Goal: Task Accomplishment & Management: Complete application form

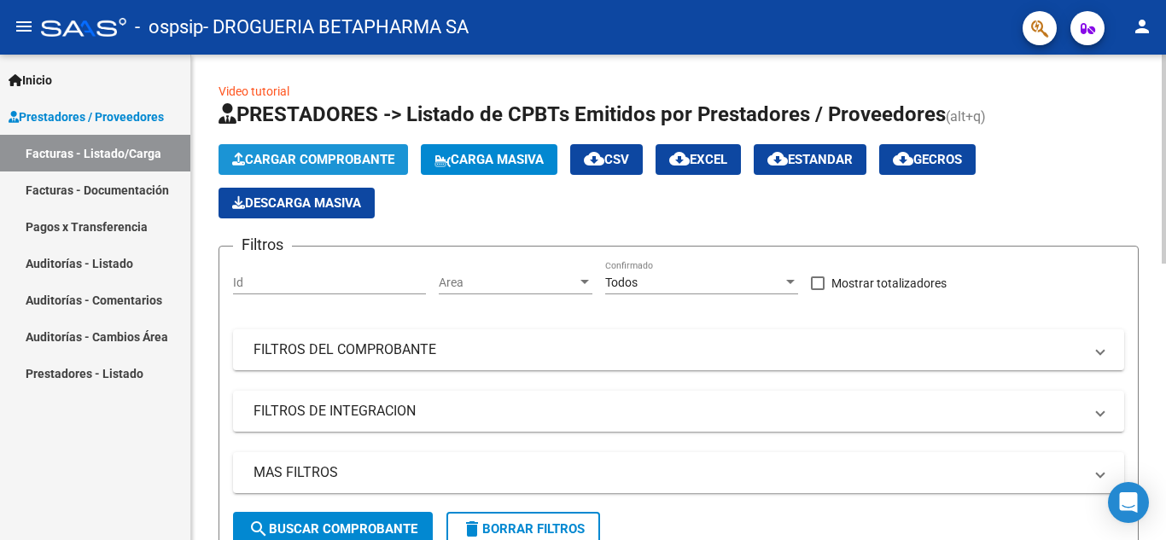
click at [322, 162] on span "Cargar Comprobante" at bounding box center [313, 159] width 162 height 15
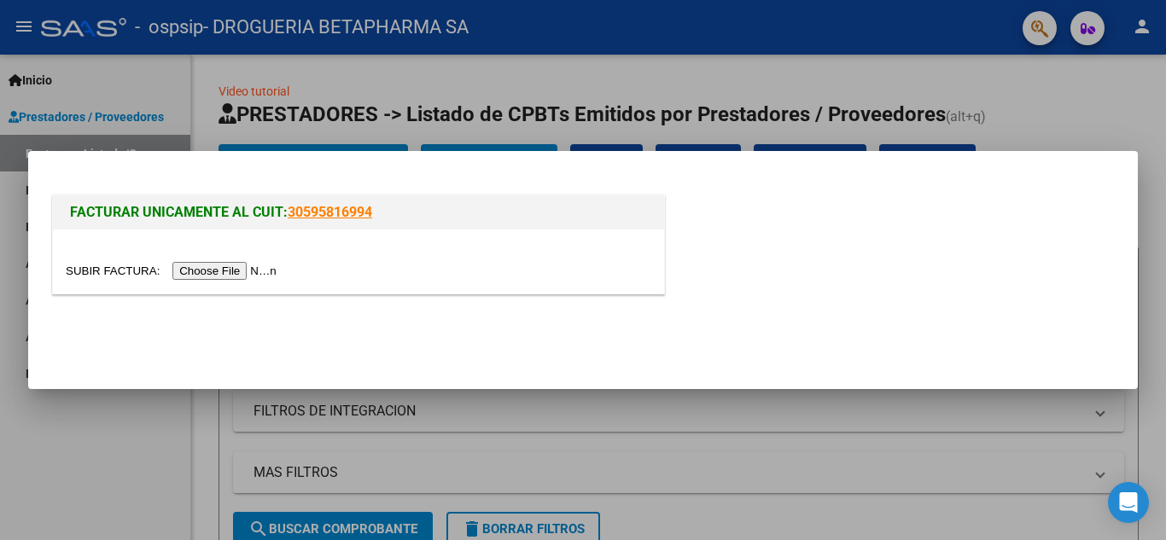
click at [270, 275] on input "file" at bounding box center [174, 271] width 216 height 18
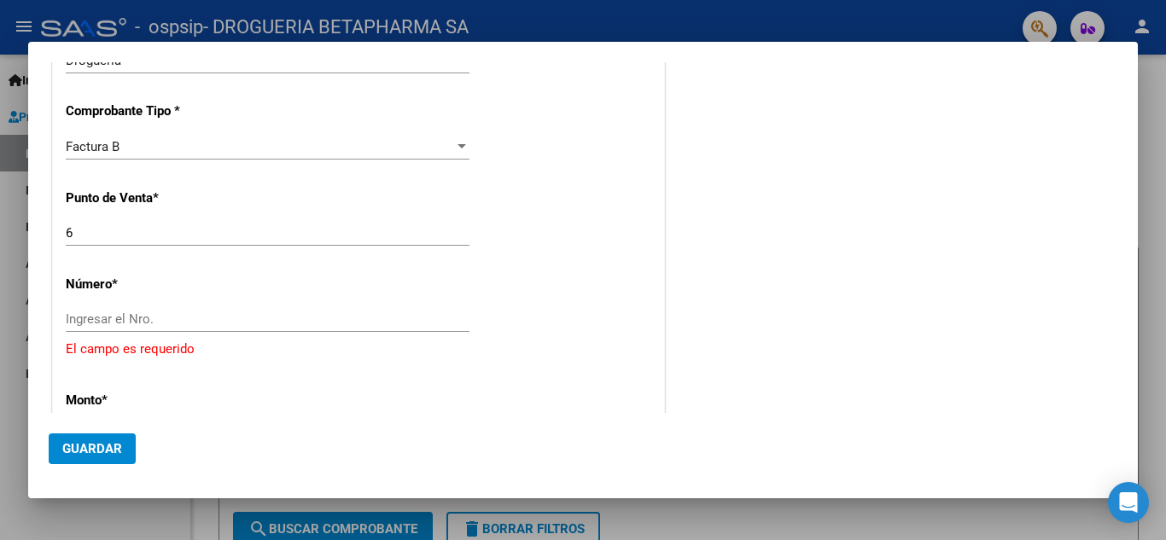
scroll to position [428, 0]
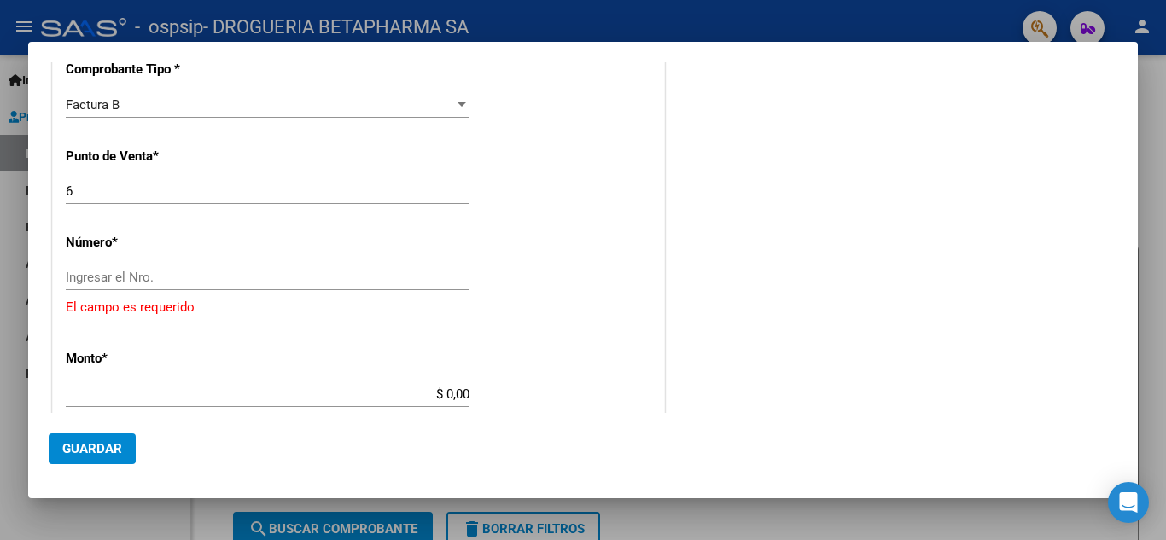
click at [426, 279] on input "Ingresar el Nro." at bounding box center [268, 277] width 404 height 15
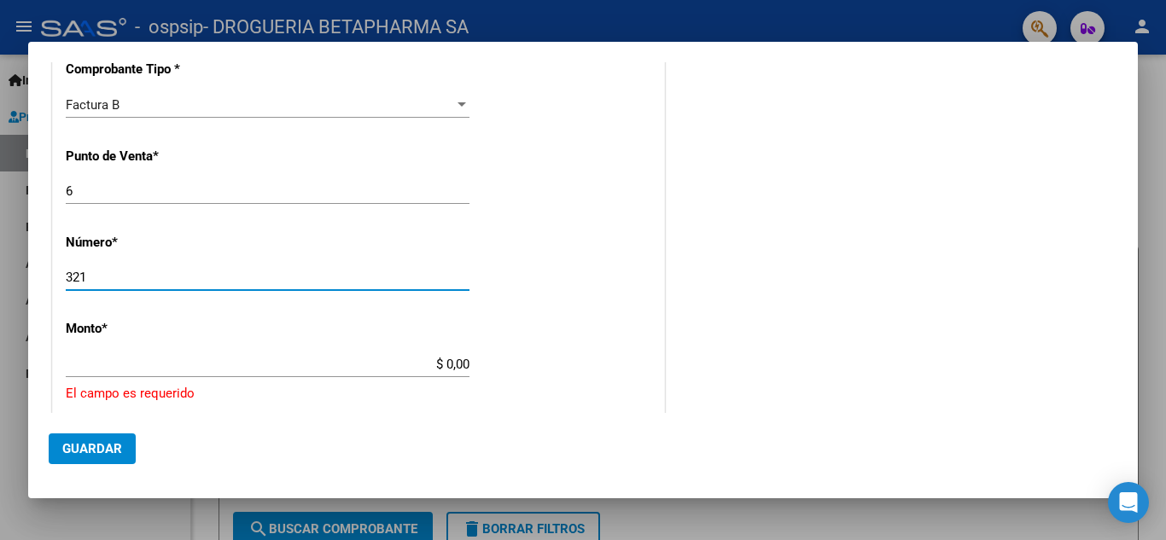
type input "321"
click at [455, 364] on input "$ 0,00" at bounding box center [268, 364] width 404 height 15
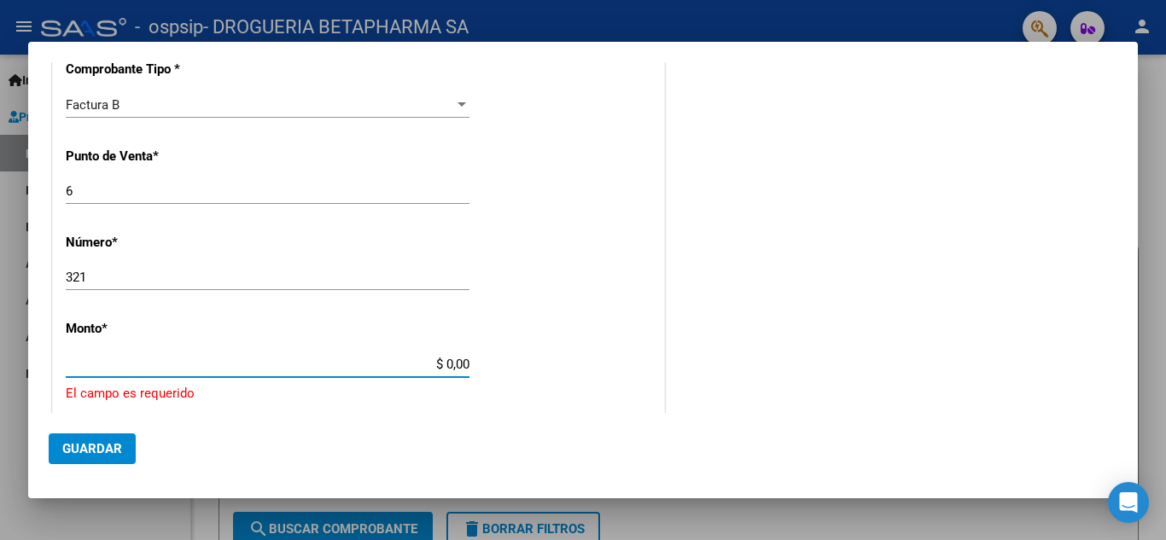
type input "$ 117.000,01"
type input "[DATE]"
type input "75359068437911"
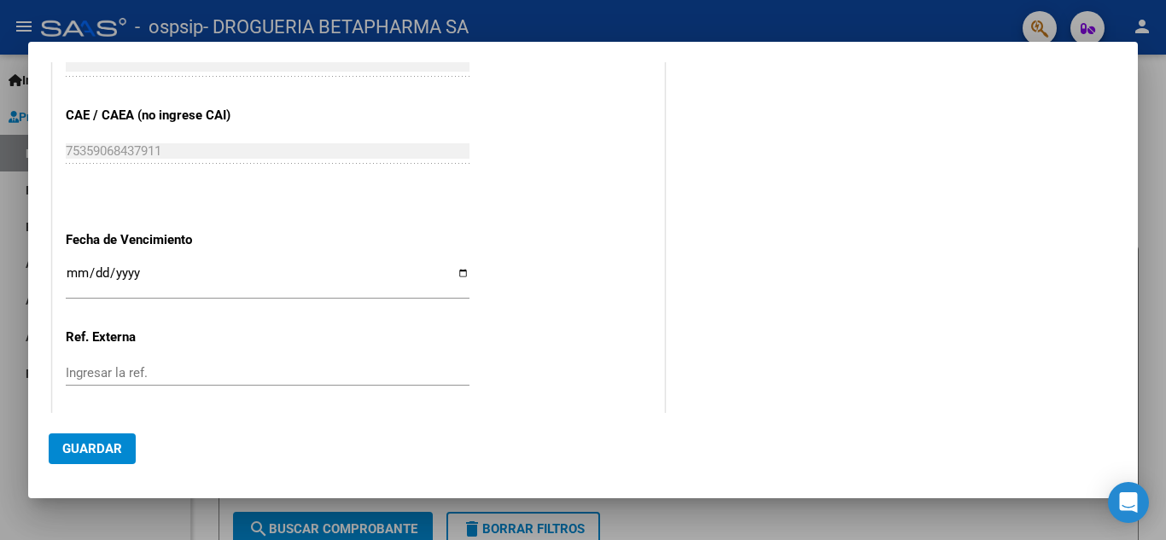
scroll to position [855, 0]
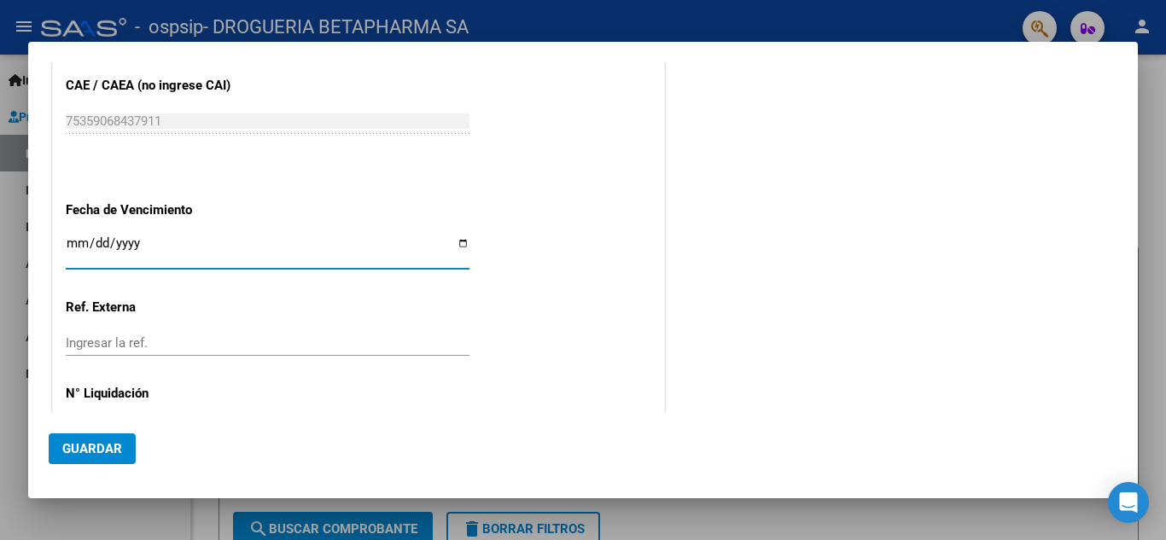
click at [148, 246] on input "Ingresar la fecha" at bounding box center [268, 249] width 404 height 27
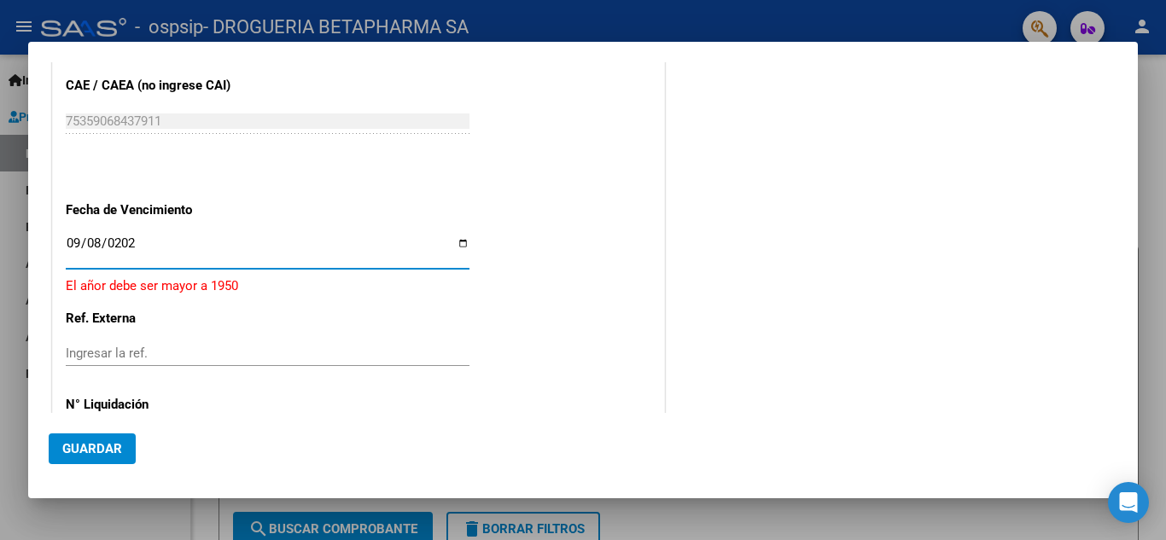
type input "[DATE]"
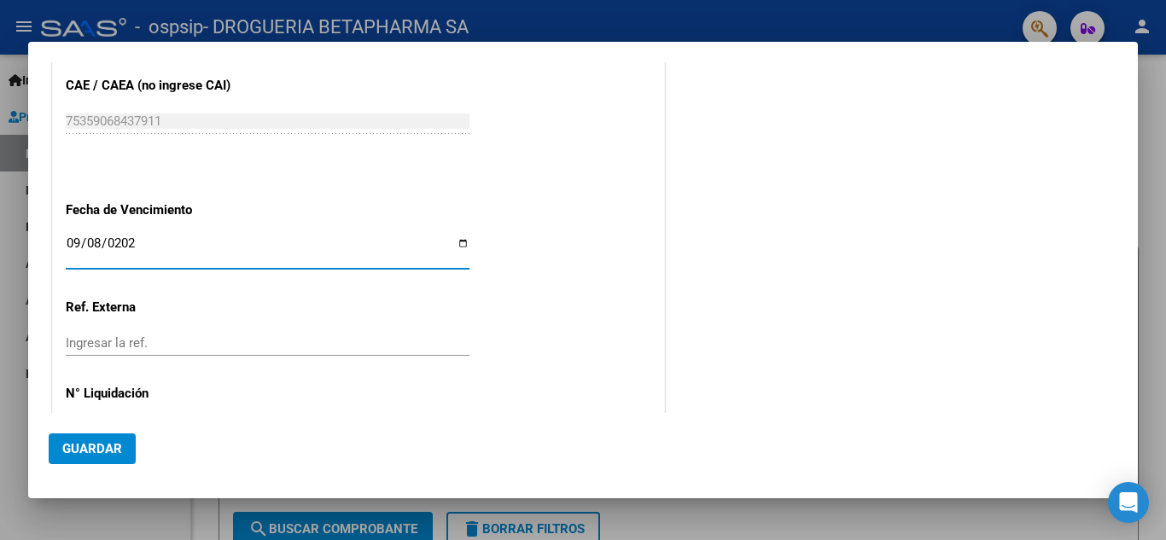
click at [102, 443] on span "Guardar" at bounding box center [92, 448] width 60 height 15
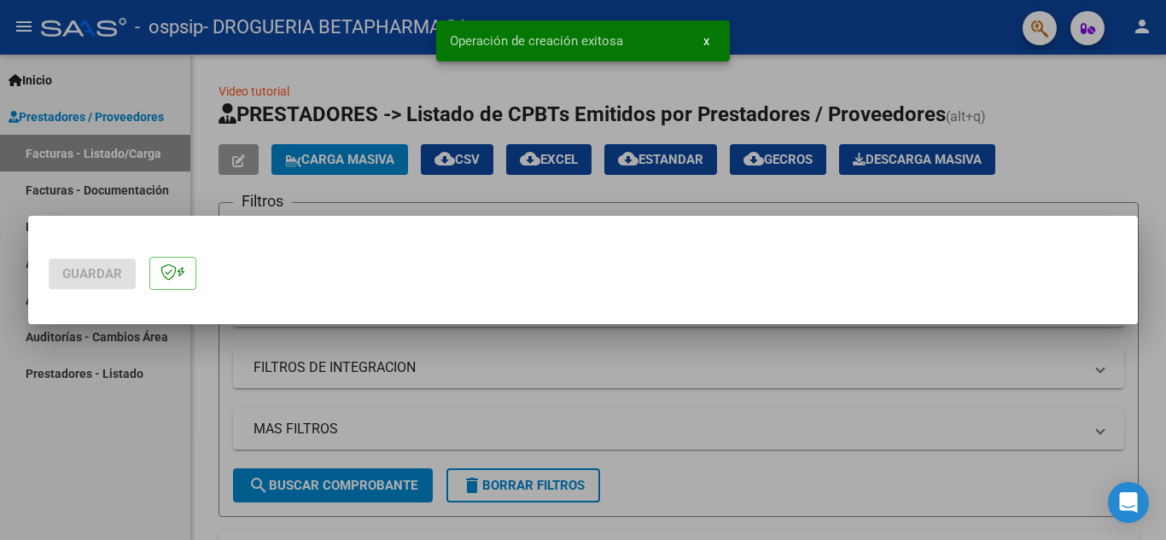
scroll to position [0, 0]
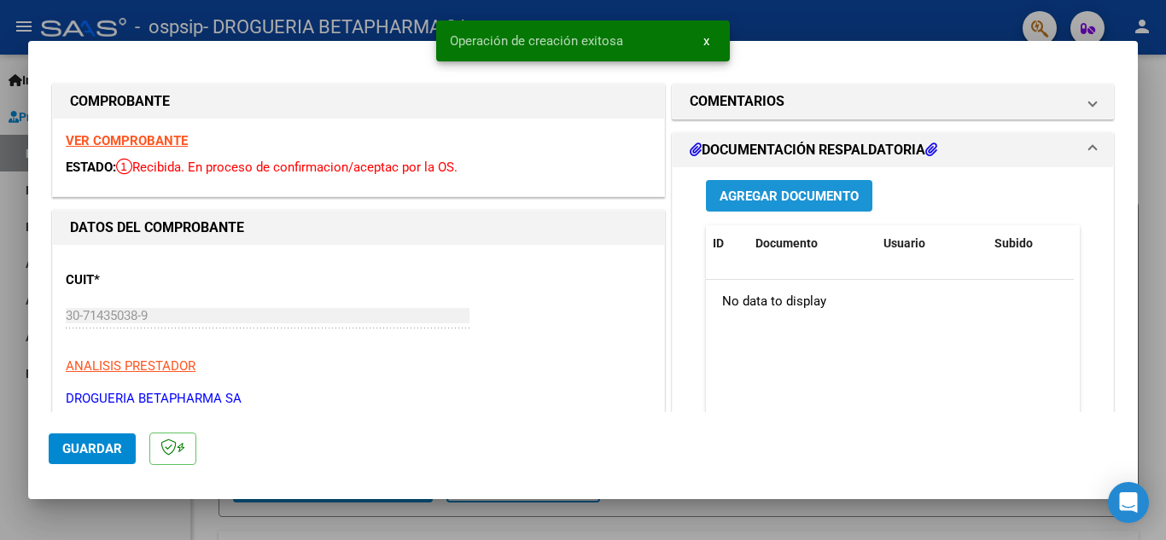
click at [789, 200] on span "Agregar Documento" at bounding box center [788, 196] width 139 height 15
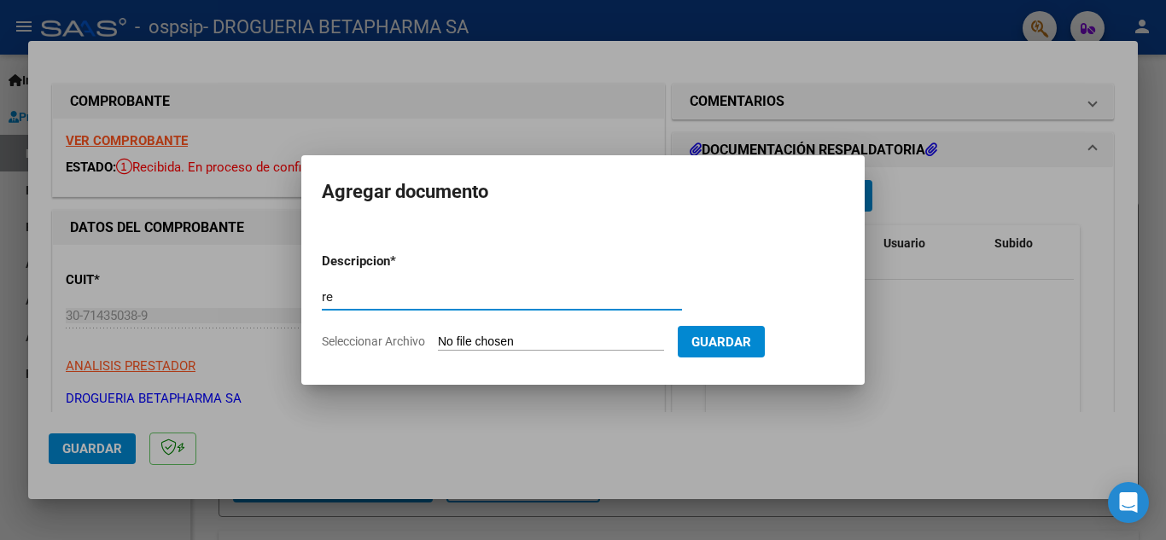
type input "r"
type input "REMITO Y APROBACION"
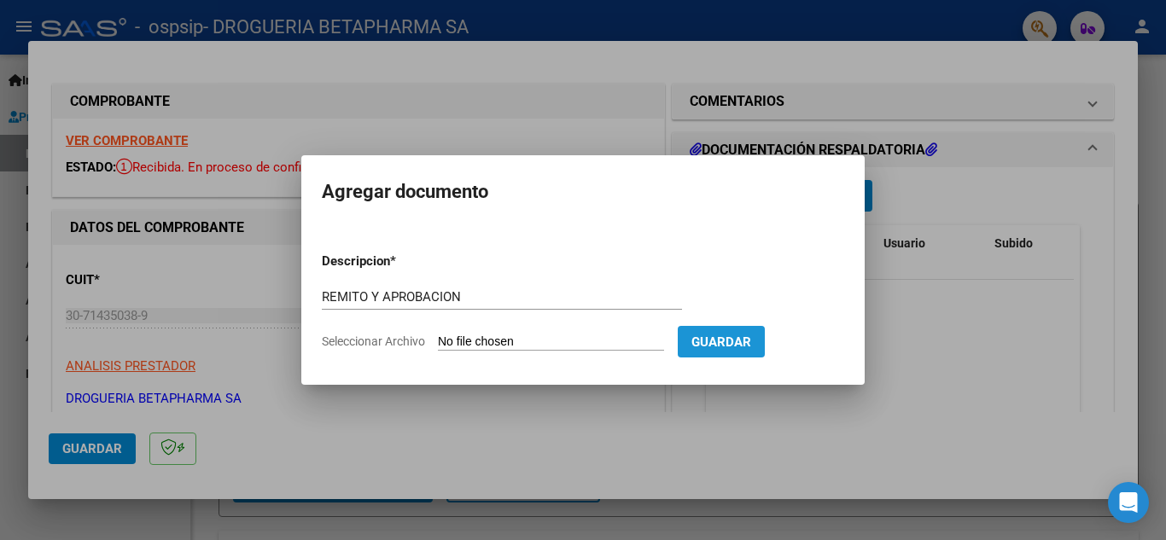
click at [751, 344] on span "Guardar" at bounding box center [721, 342] width 60 height 15
click at [751, 342] on span "Guardar" at bounding box center [721, 342] width 60 height 15
click at [568, 344] on input "Seleccionar Archivo" at bounding box center [551, 343] width 226 height 16
type input "C:\fakepath\rto fc 6-321 seg.pdf"
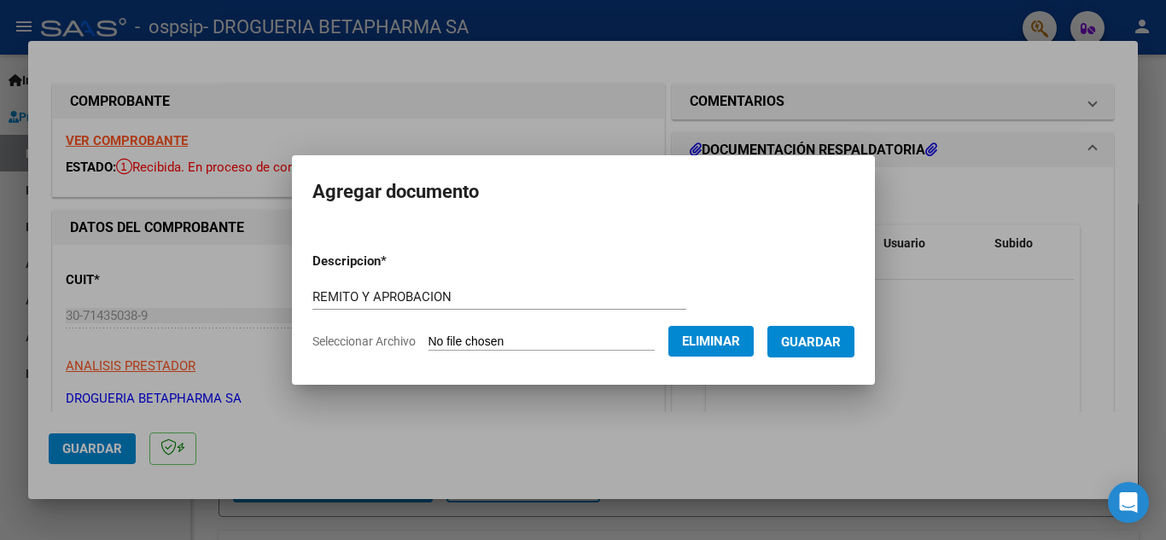
click at [825, 346] on span "Guardar" at bounding box center [811, 342] width 60 height 15
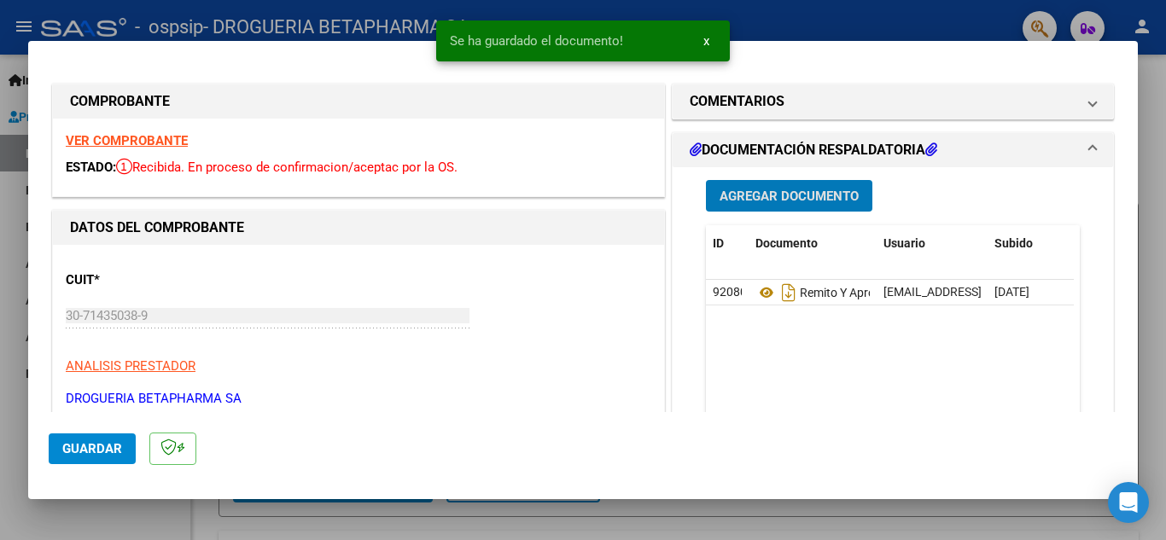
click at [97, 458] on button "Guardar" at bounding box center [92, 449] width 87 height 31
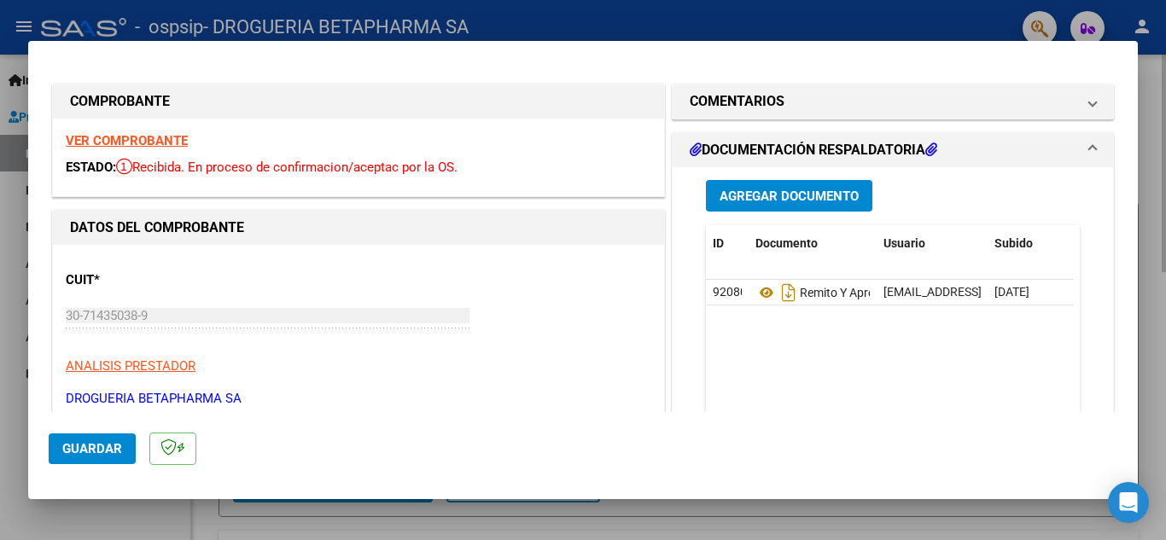
click at [1148, 140] on div at bounding box center [583, 270] width 1166 height 540
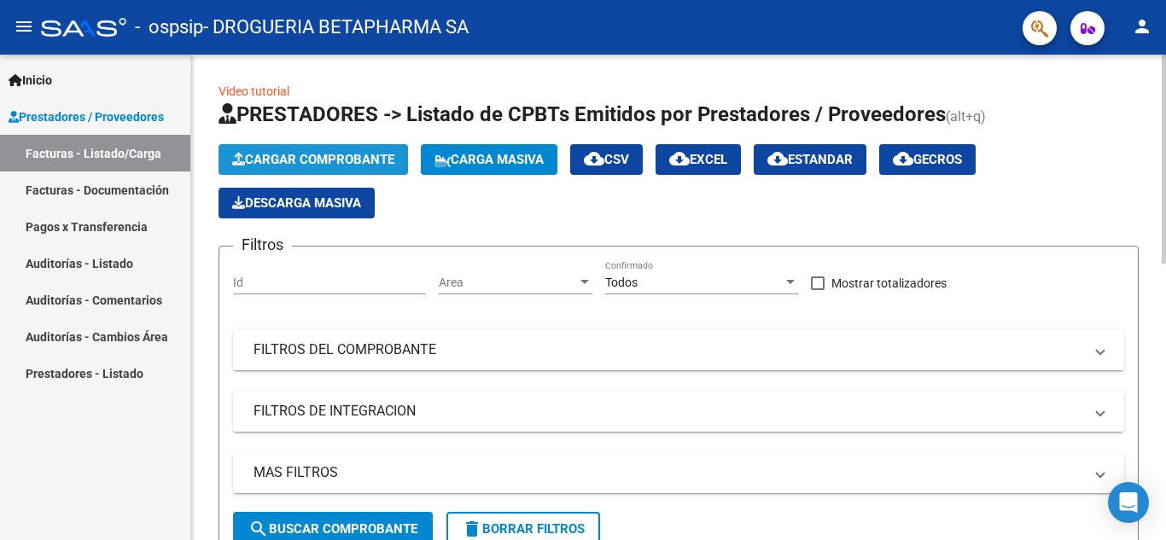
click at [312, 158] on span "Cargar Comprobante" at bounding box center [313, 159] width 162 height 15
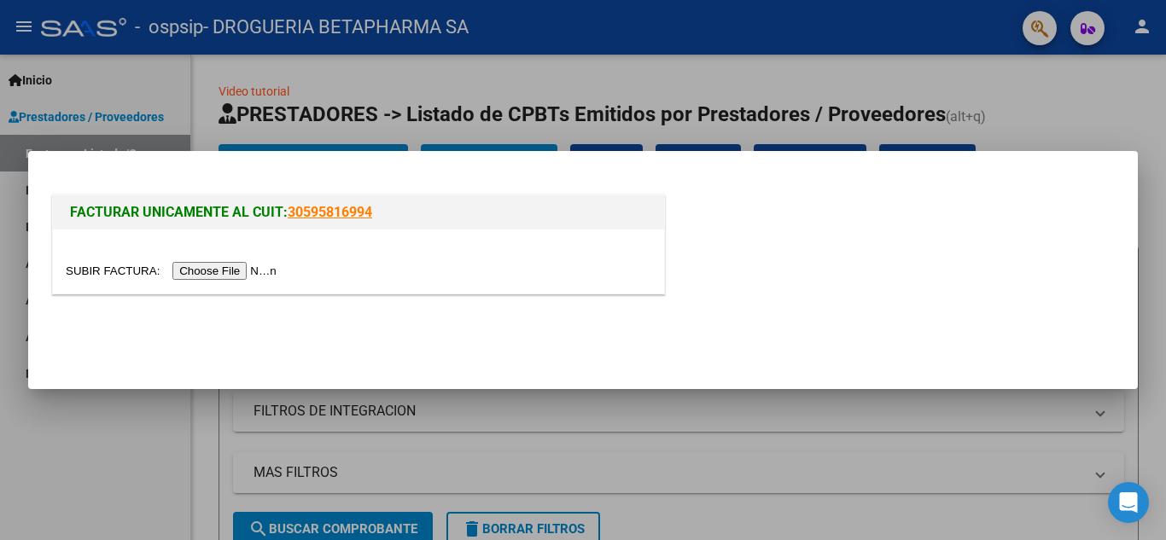
click at [265, 271] on input "file" at bounding box center [174, 271] width 216 height 18
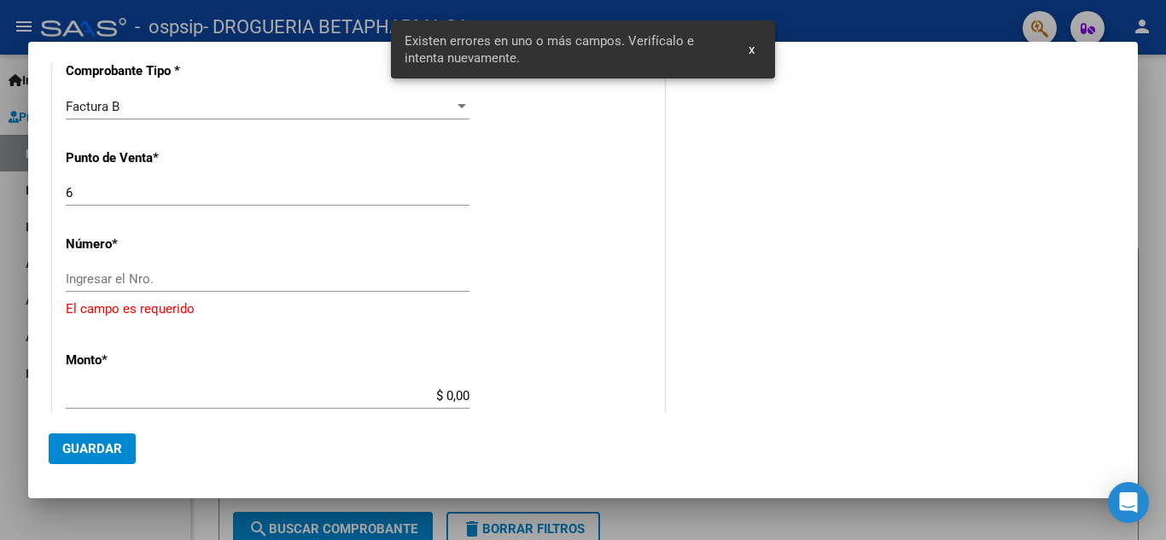
scroll to position [428, 0]
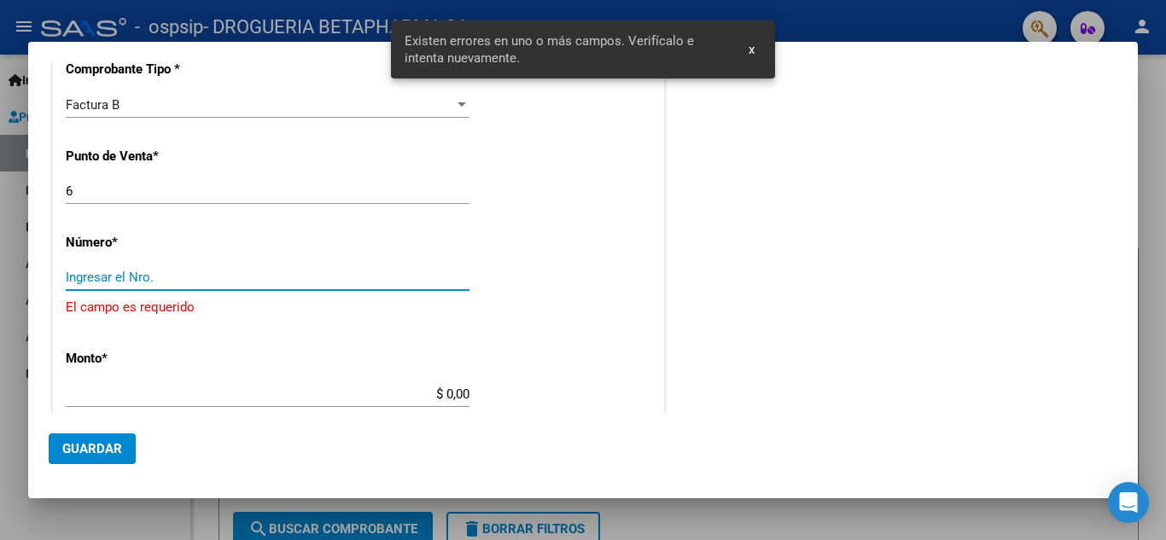
click at [233, 282] on input "Ingresar el Nro." at bounding box center [268, 277] width 404 height 15
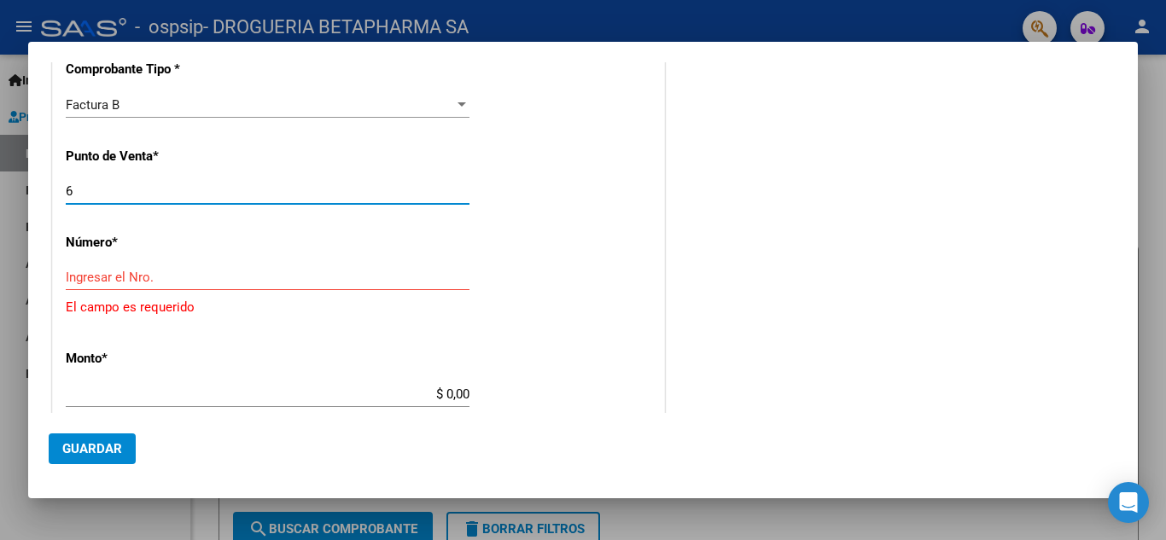
click at [149, 189] on input "6" at bounding box center [268, 190] width 404 height 15
type input "2"
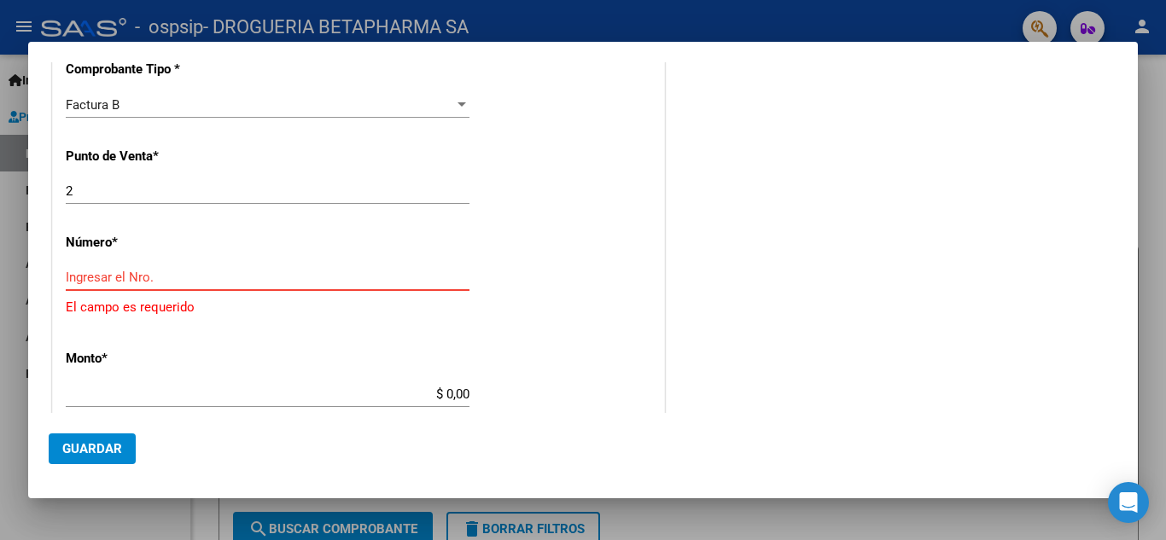
click at [165, 276] on input "Ingresar el Nro." at bounding box center [268, 277] width 404 height 15
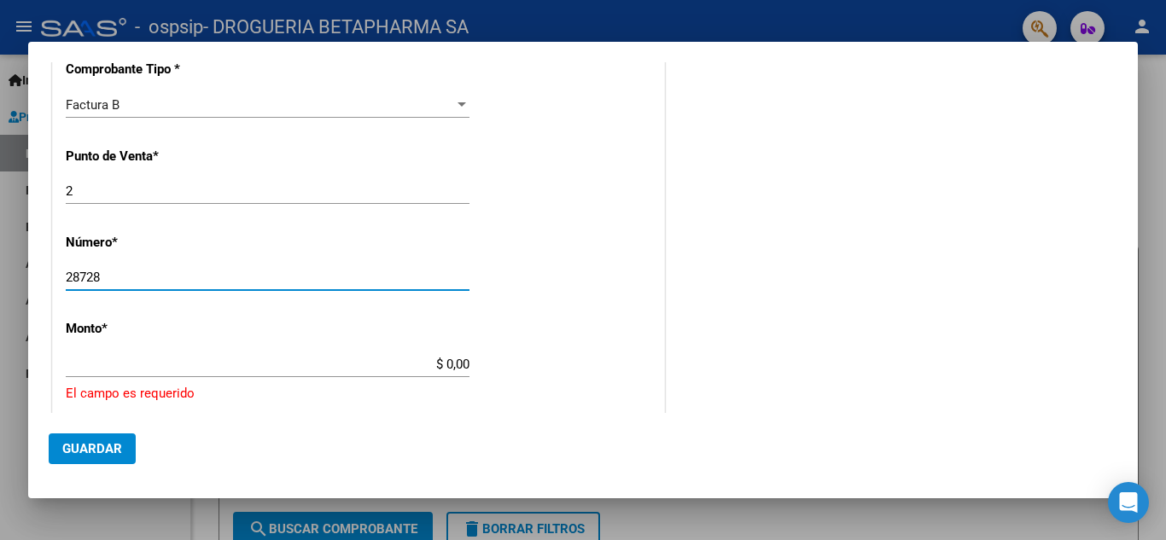
type input "28728"
click at [465, 361] on app-form-text-field "Monto * $ 0,00 Ingresar el monto [GEOGRAPHIC_DATA] es requerido" at bounding box center [358, 362] width 585 height 83
type input "$ 52.000,00"
type input "[DATE]"
type input "75379348801302"
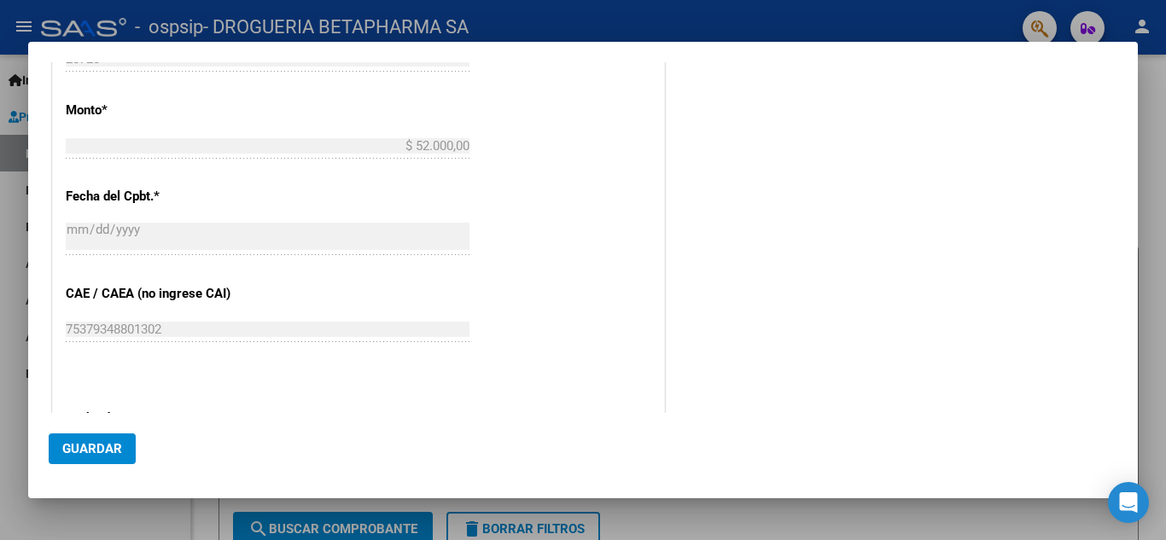
scroll to position [770, 0]
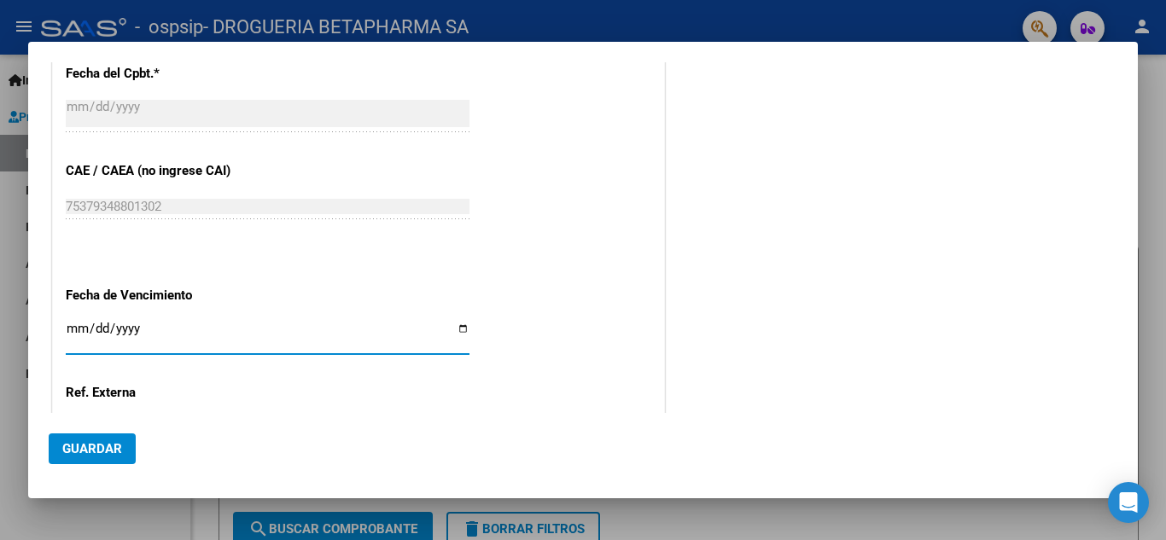
drag, startPoint x: 125, startPoint y: 328, endPoint x: 145, endPoint y: 329, distance: 19.6
click at [126, 328] on input "Ingresar la fecha" at bounding box center [268, 335] width 404 height 27
click at [74, 325] on input "Ingresar la fecha" at bounding box center [268, 335] width 404 height 27
type input "[DATE]"
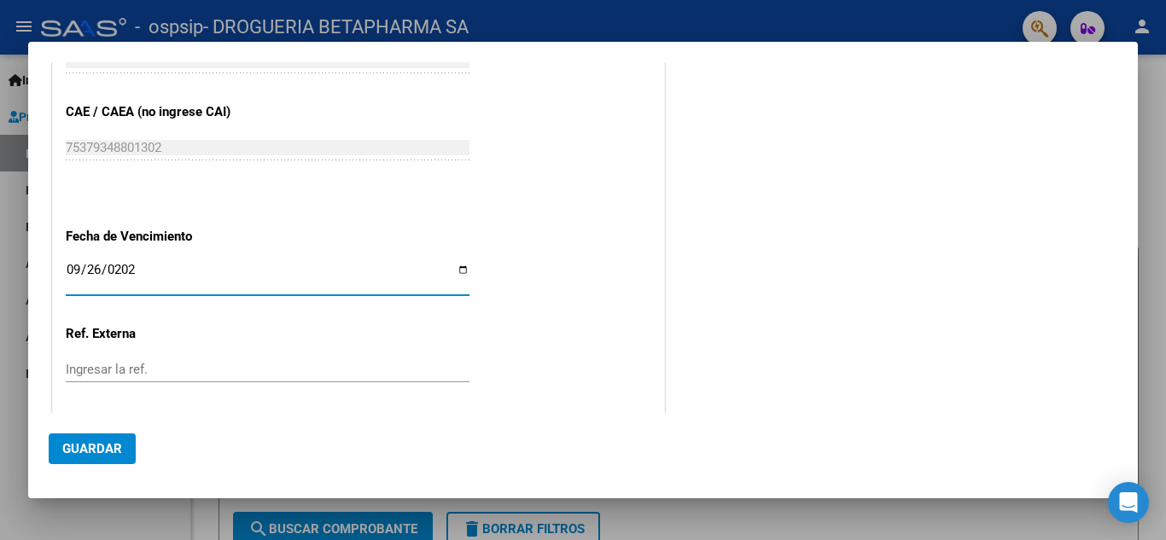
scroll to position [917, 0]
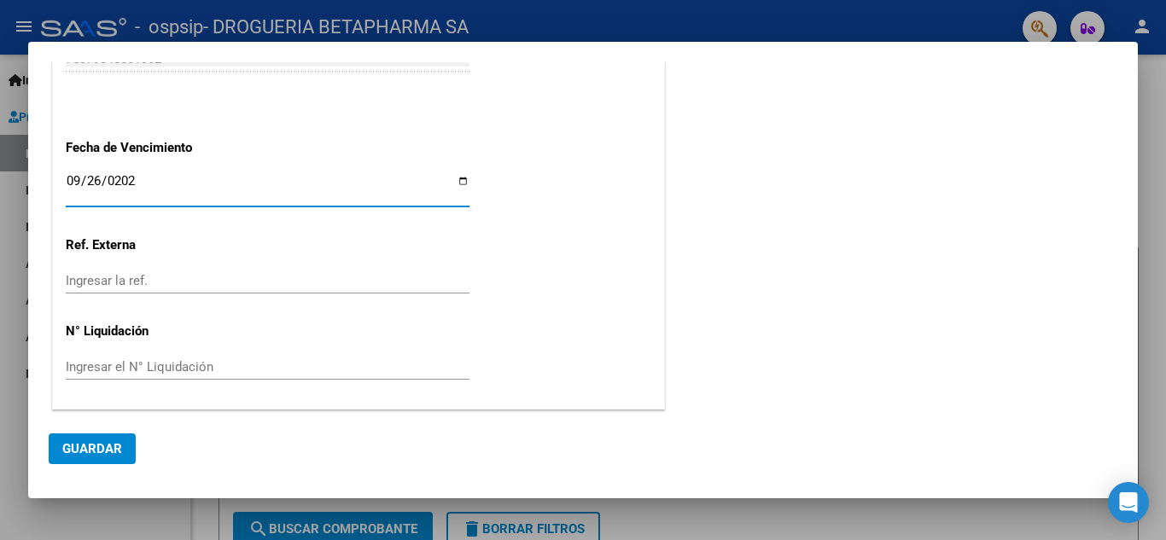
click at [118, 445] on span "Guardar" at bounding box center [92, 448] width 60 height 15
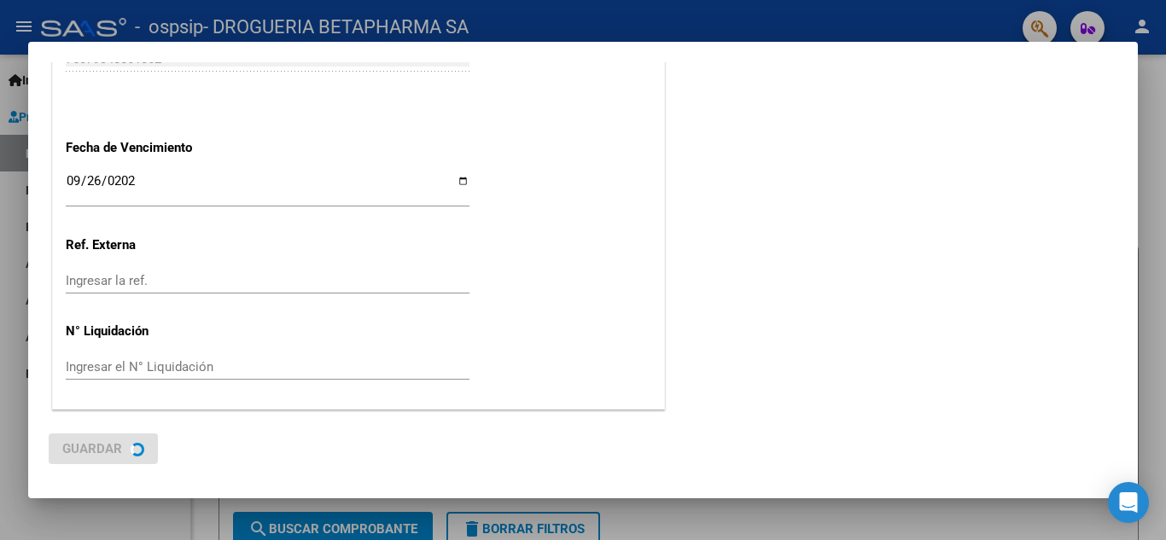
scroll to position [0, 0]
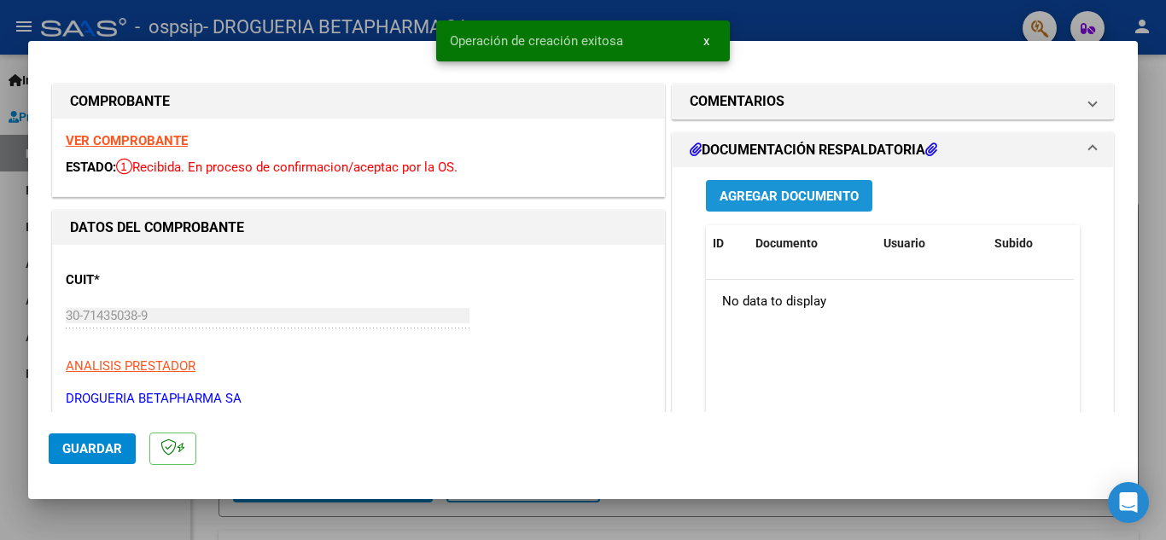
click at [761, 199] on span "Agregar Documento" at bounding box center [788, 196] width 139 height 15
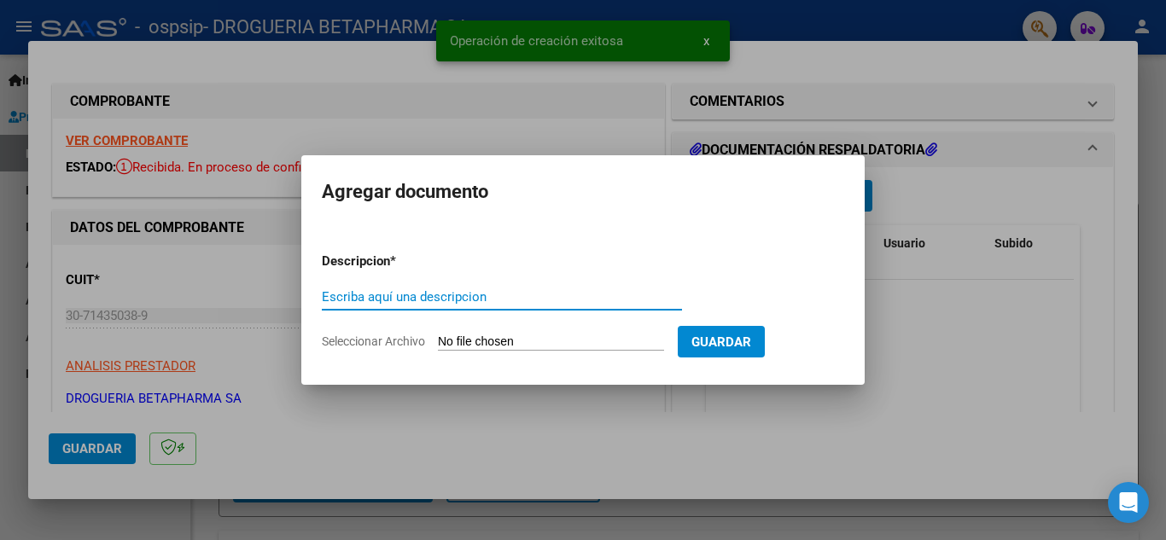
click at [519, 302] on input "Escriba aquí una descripcion" at bounding box center [502, 296] width 360 height 15
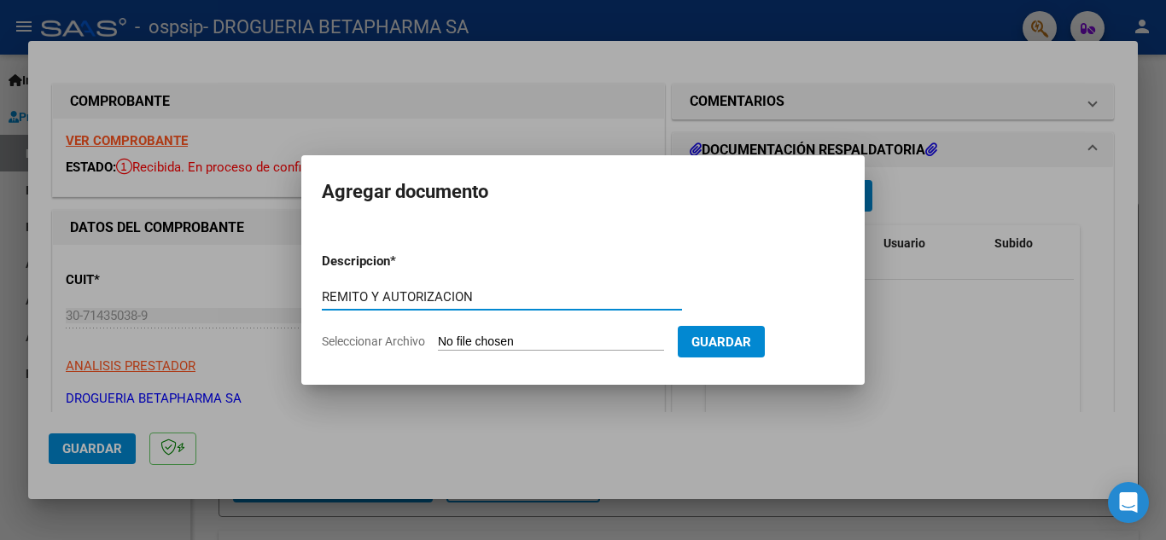
type input "REMITO Y AUTORIZACION"
click at [517, 343] on input "Seleccionar Archivo" at bounding box center [551, 343] width 226 height 16
type input "C:\fakepath\rto fc 28728 seg.pdf"
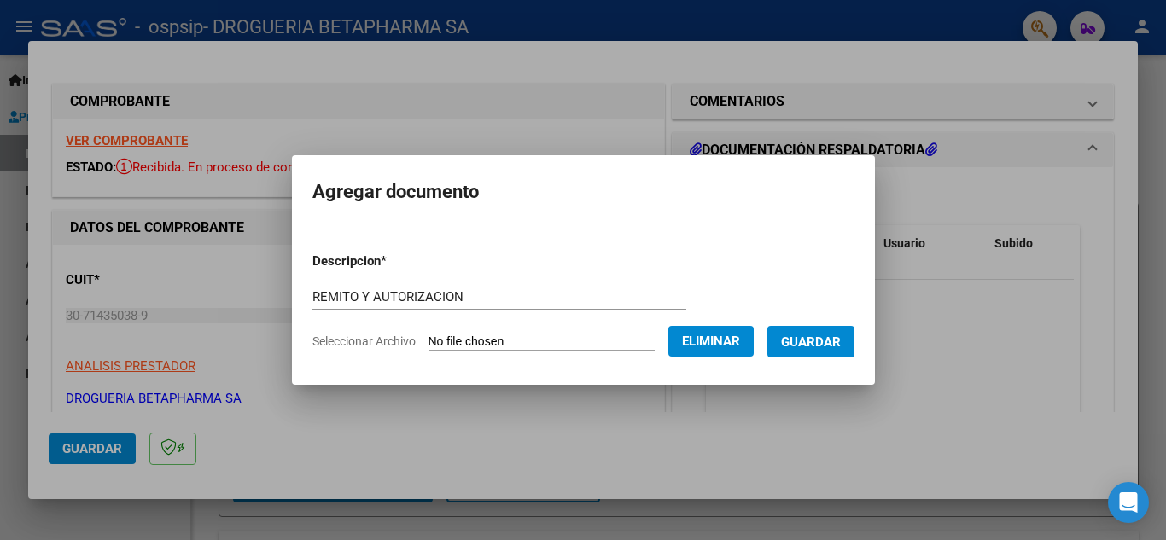
click at [829, 344] on span "Guardar" at bounding box center [811, 342] width 60 height 15
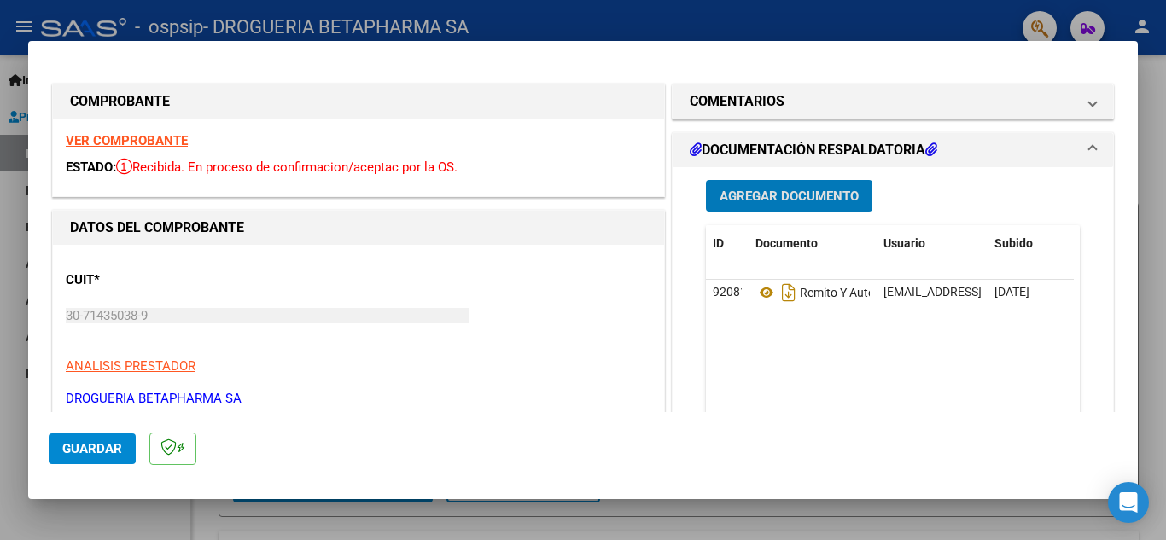
click at [92, 450] on span "Guardar" at bounding box center [92, 448] width 60 height 15
click at [1151, 219] on div at bounding box center [583, 270] width 1166 height 540
type input "$ 0,00"
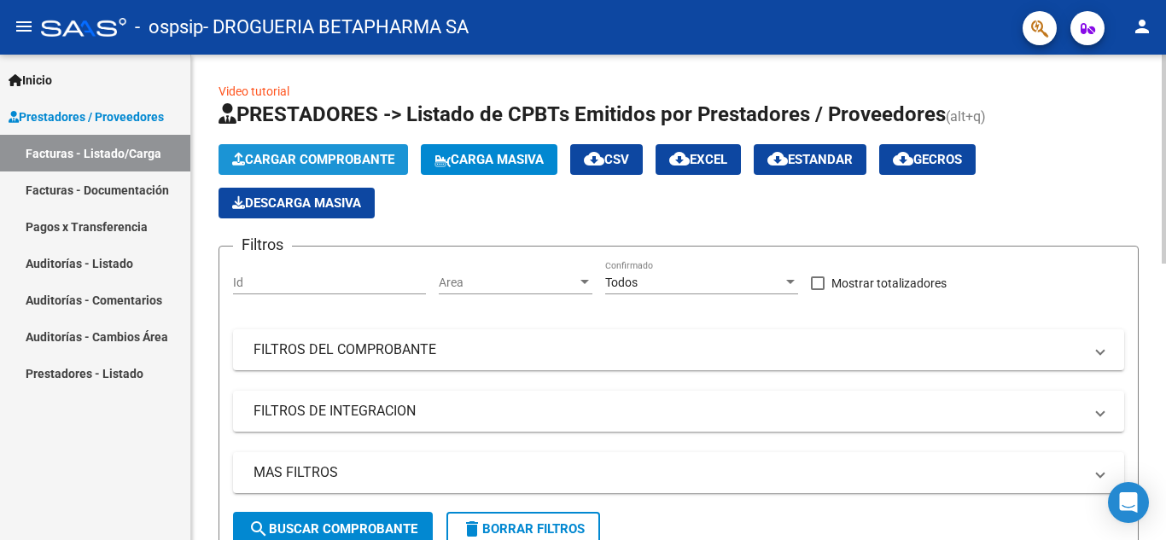
click at [372, 154] on span "Cargar Comprobante" at bounding box center [313, 159] width 162 height 15
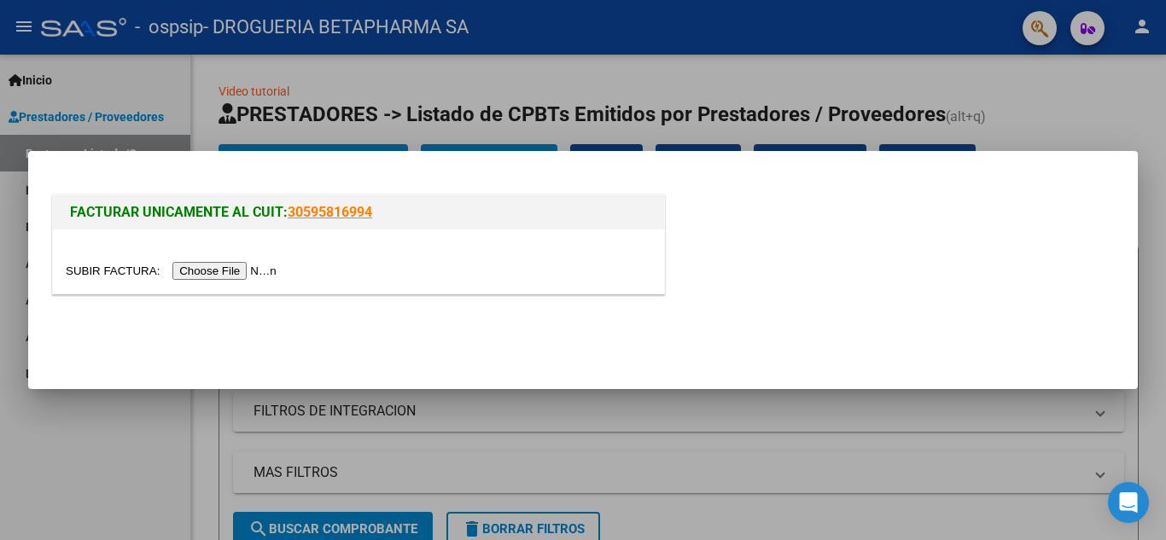
click at [259, 273] on input "file" at bounding box center [174, 271] width 216 height 18
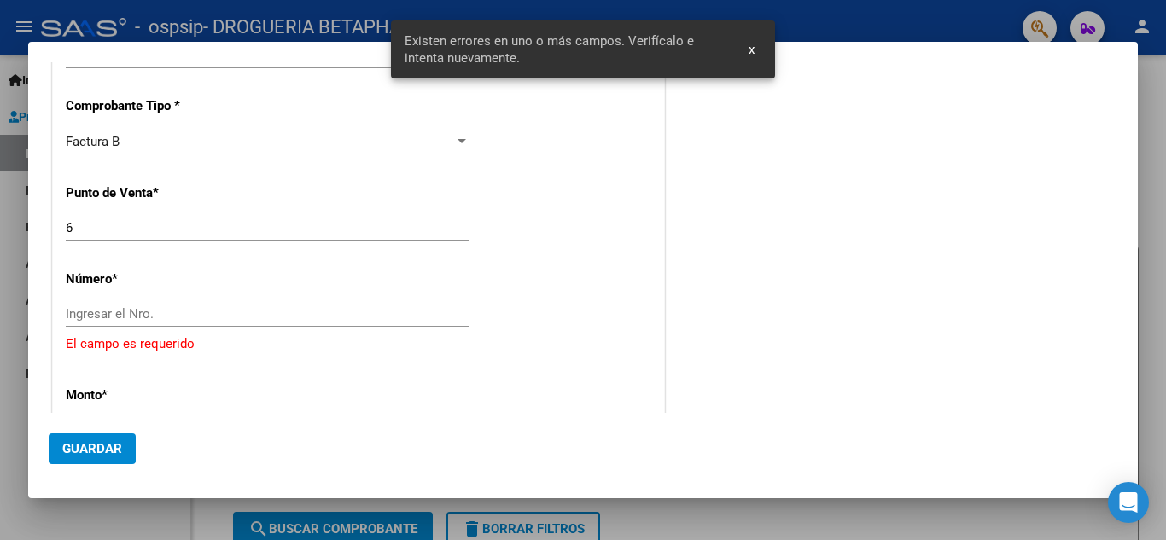
scroll to position [428, 0]
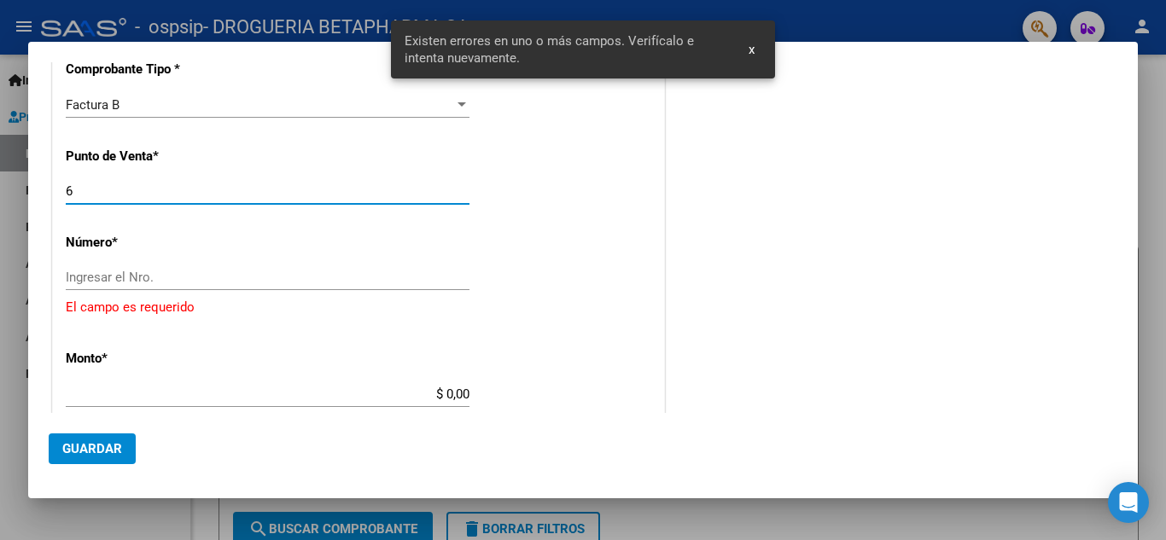
click at [97, 191] on input "6" at bounding box center [268, 190] width 404 height 15
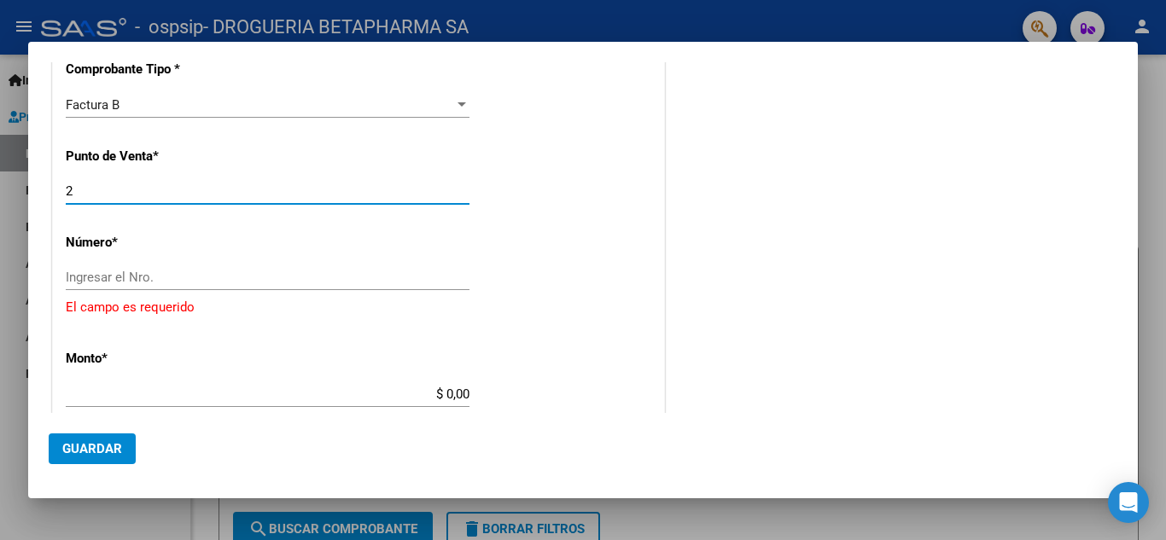
type input "2"
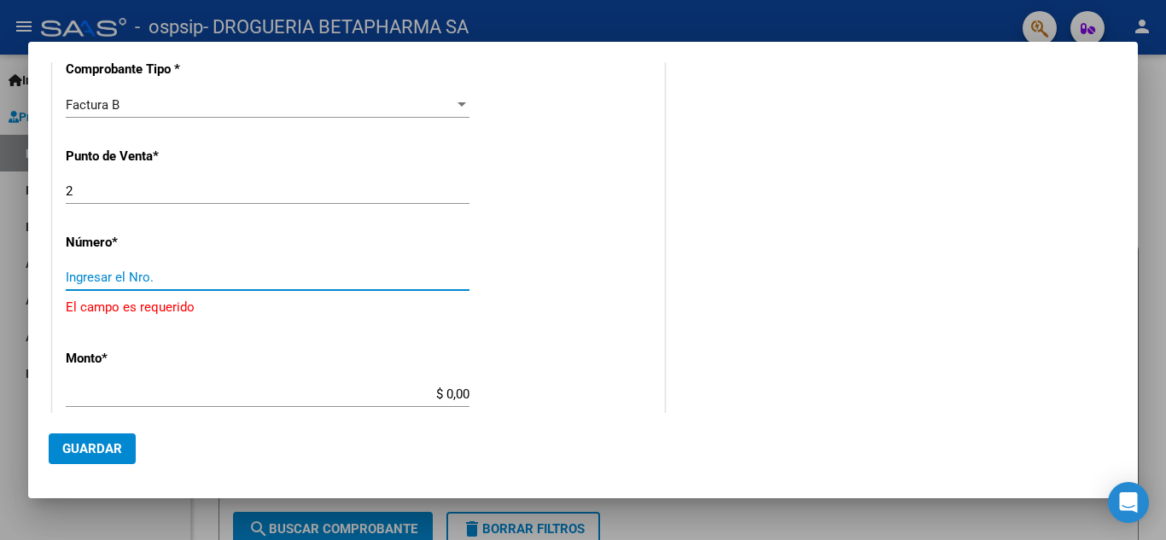
click at [179, 278] on input "Ingresar el Nro." at bounding box center [268, 277] width 404 height 15
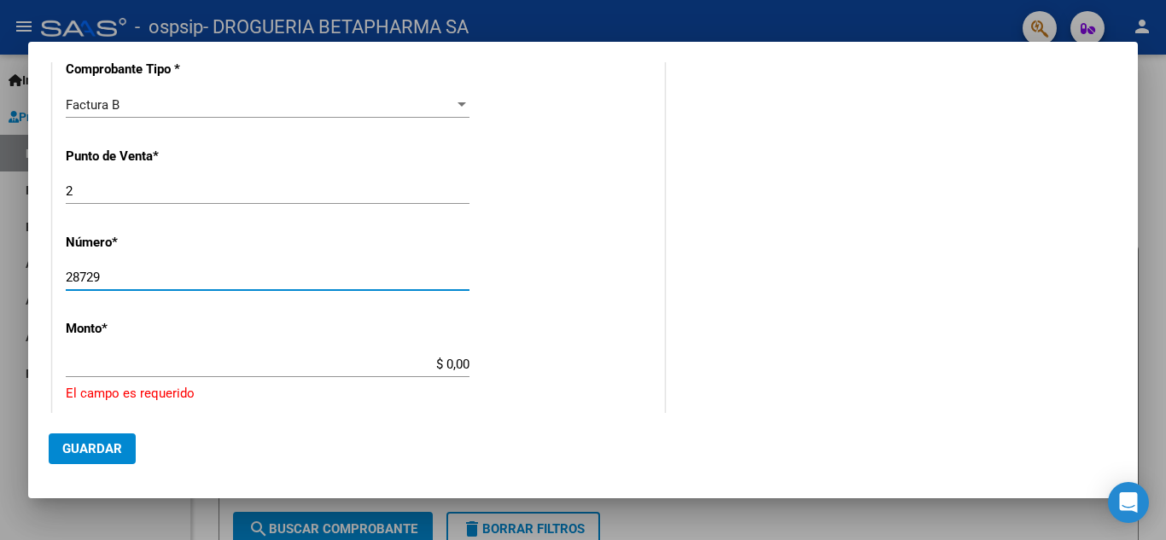
type input "28729"
click at [458, 364] on input "$ 0,00" at bounding box center [268, 364] width 404 height 15
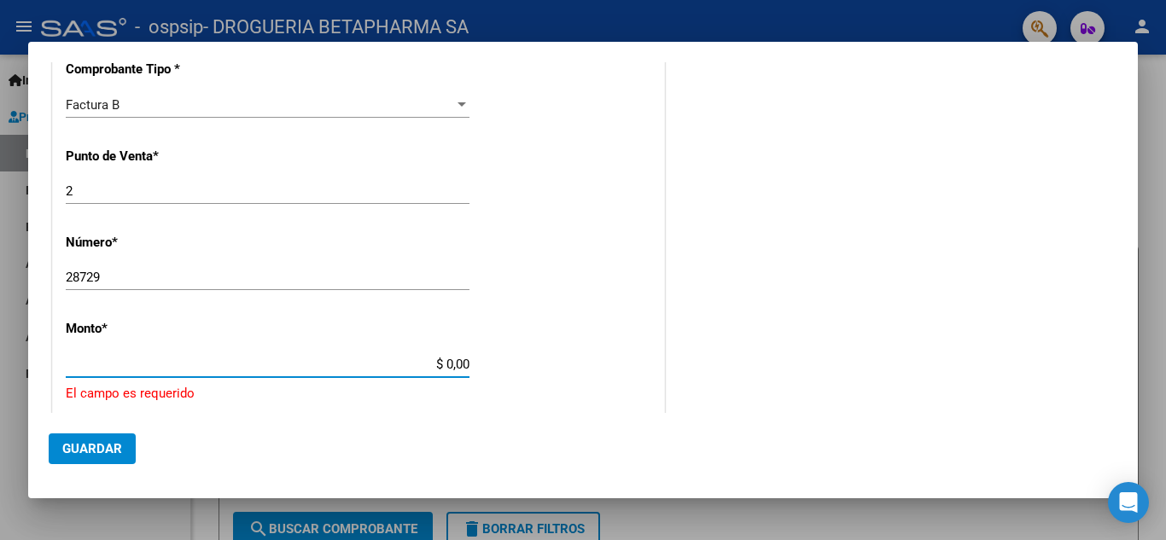
type input "$ 38.000,00"
type input "[DATE]"
type input "75379349004627"
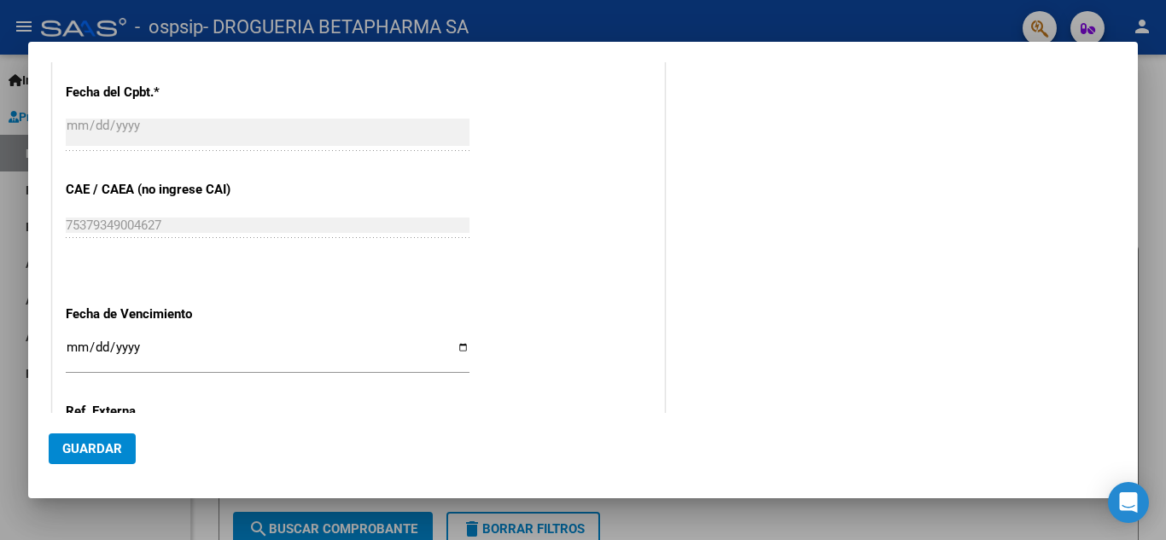
scroll to position [770, 0]
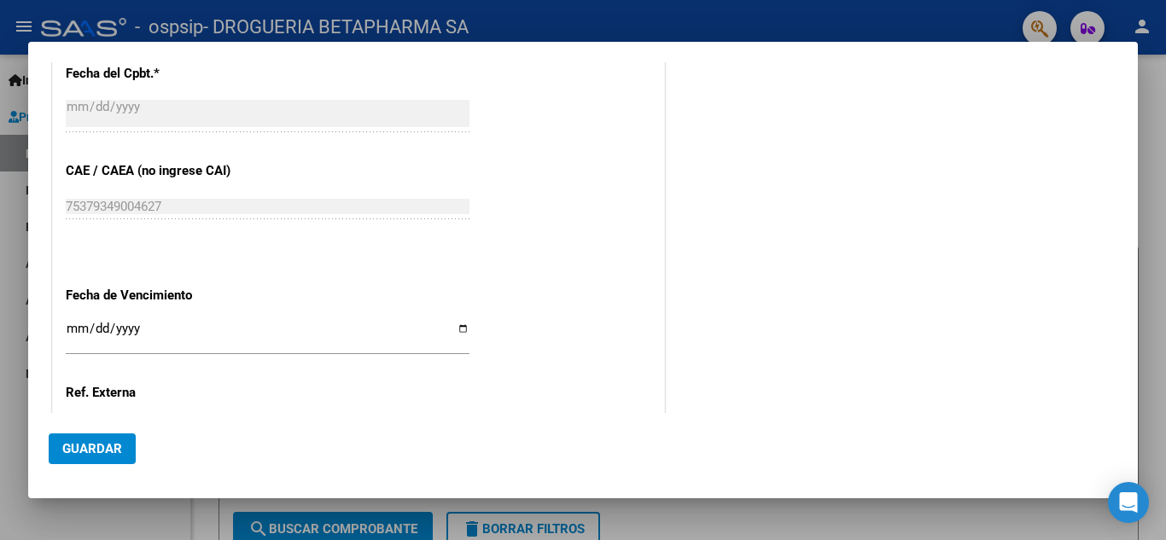
click at [131, 326] on input "Ingresar la fecha" at bounding box center [268, 335] width 404 height 27
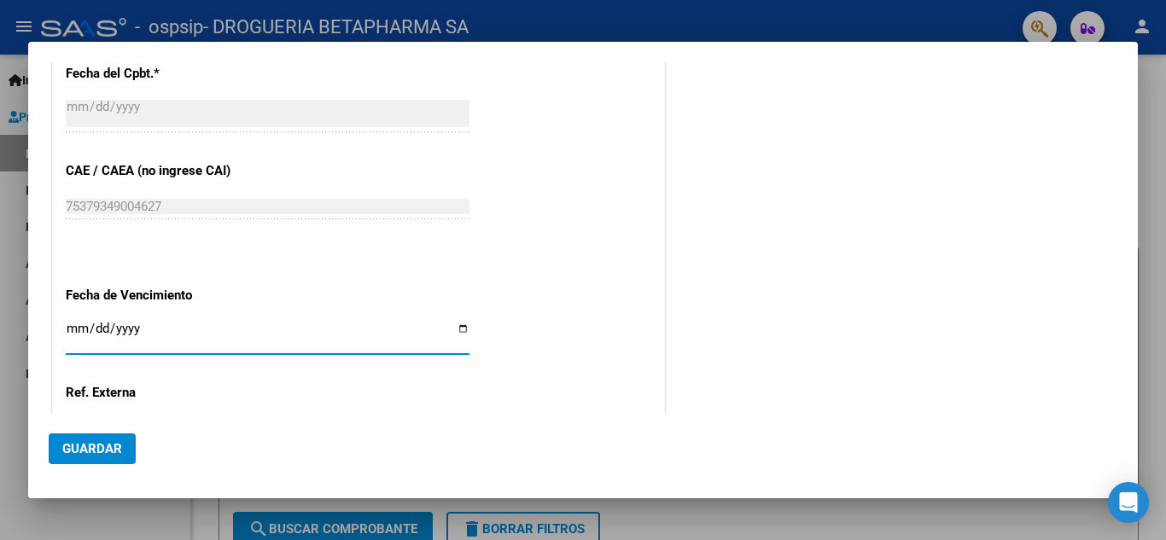
click at [84, 326] on input "Ingresar la fecha" at bounding box center [268, 335] width 404 height 27
click at [79, 326] on input "Ingresar la fecha" at bounding box center [268, 335] width 404 height 27
type input "[DATE]"
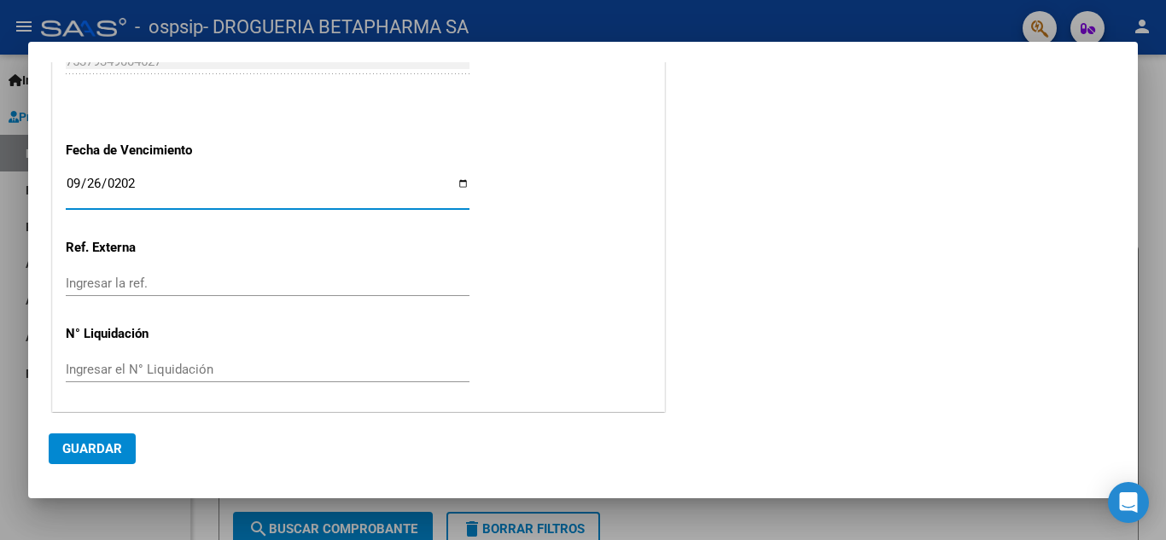
scroll to position [917, 0]
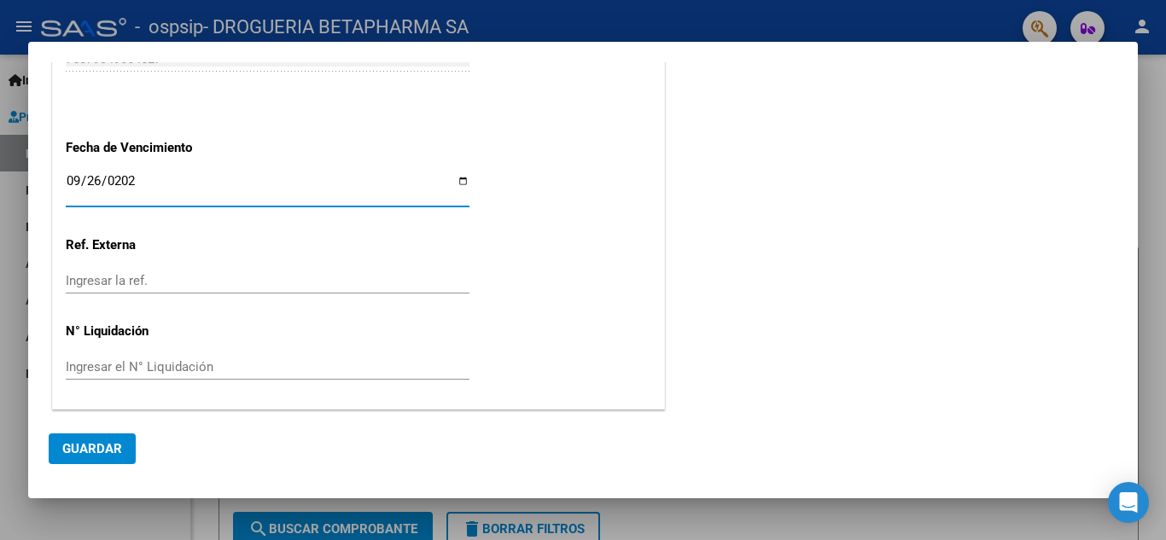
click at [75, 448] on span "Guardar" at bounding box center [92, 448] width 60 height 15
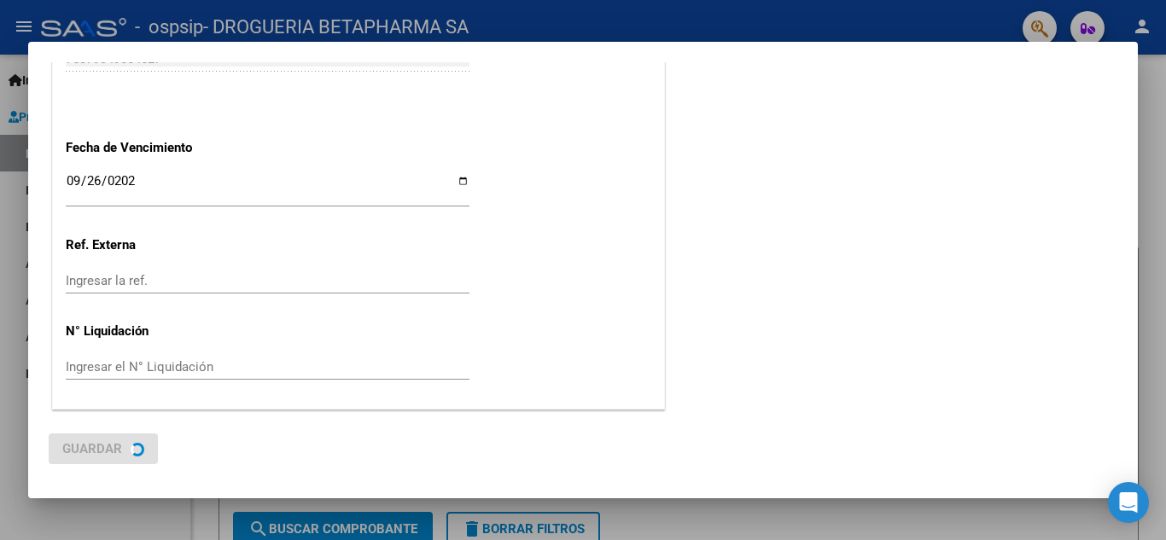
scroll to position [0, 0]
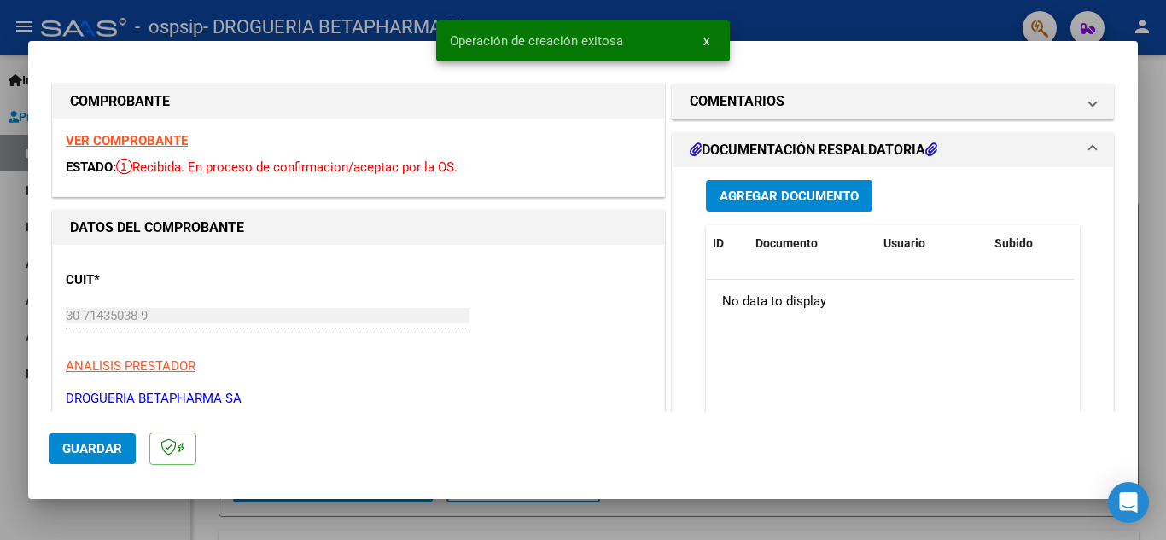
click at [785, 199] on span "Agregar Documento" at bounding box center [788, 196] width 139 height 15
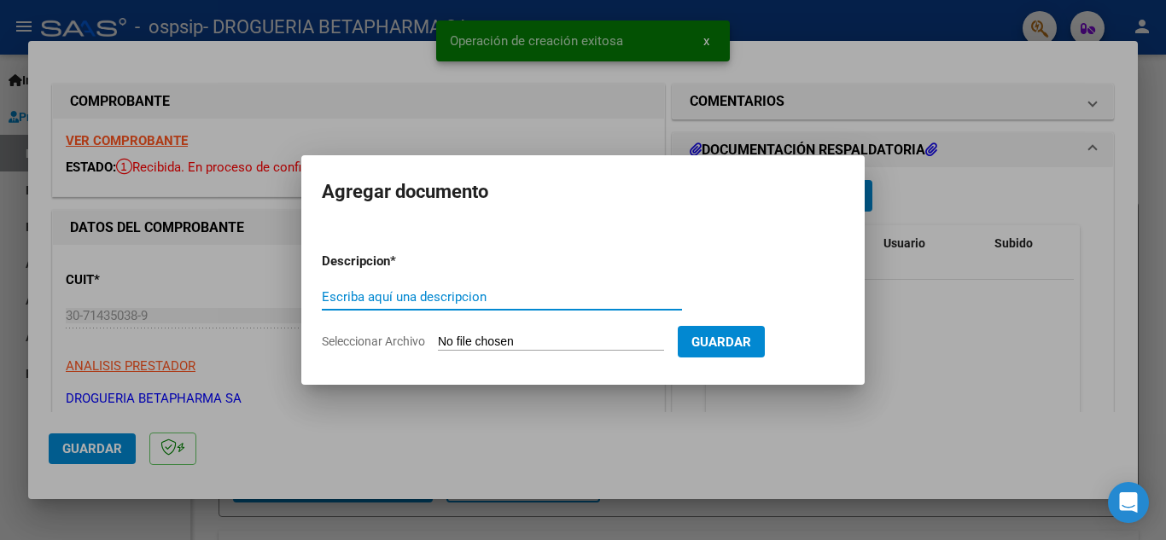
click at [475, 300] on input "Escriba aquí una descripcion" at bounding box center [502, 296] width 360 height 15
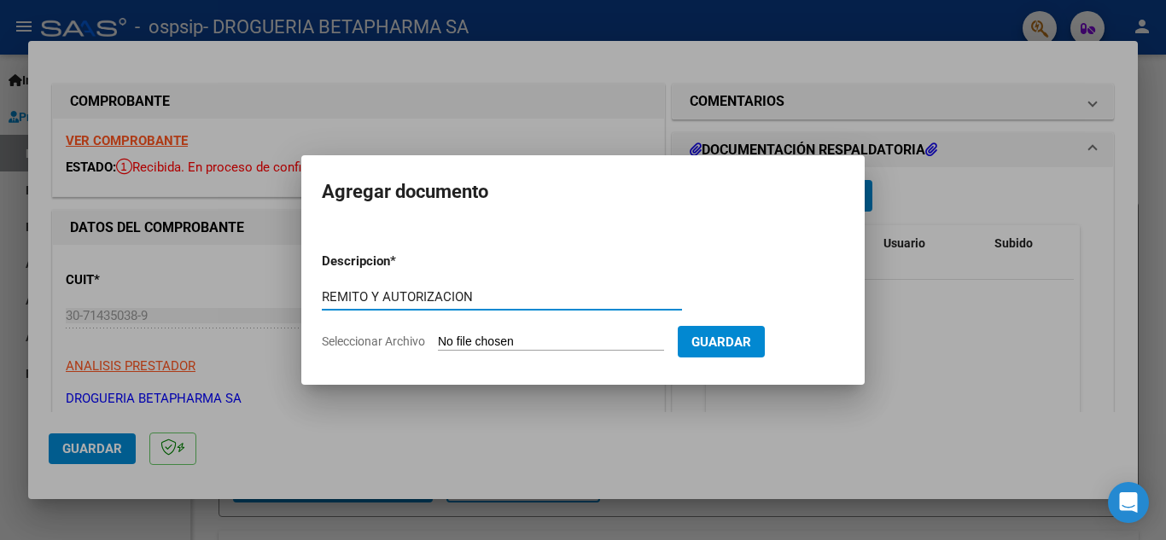
type input "REMITO Y AUTORIZACION"
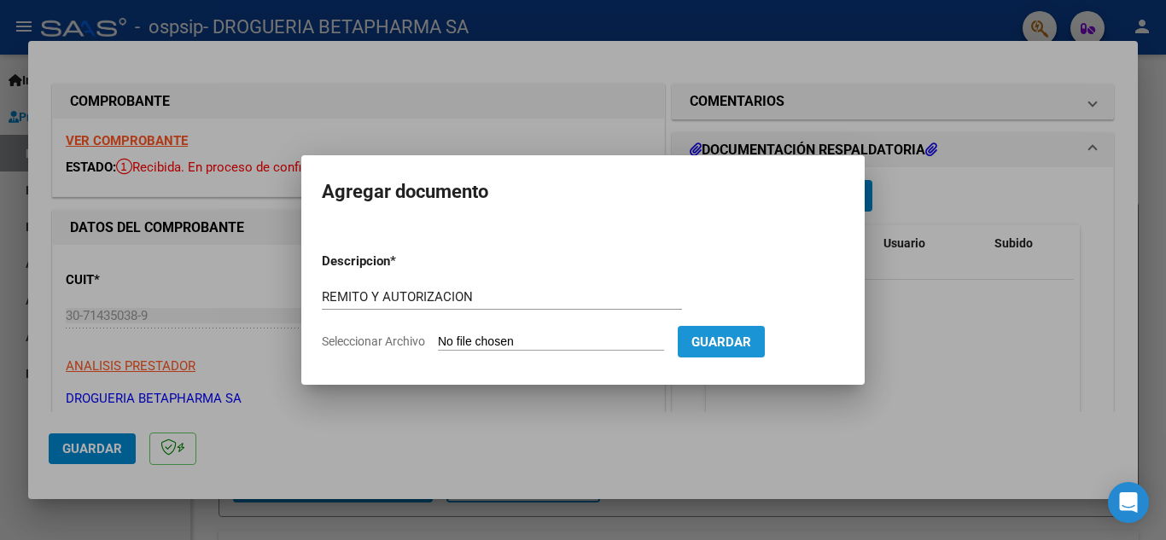
click at [751, 345] on span "Guardar" at bounding box center [721, 342] width 60 height 15
click at [563, 345] on input "Seleccionar Archivo" at bounding box center [551, 343] width 226 height 16
type input "C:\fakepath\rto fc 28729 seg.pdf"
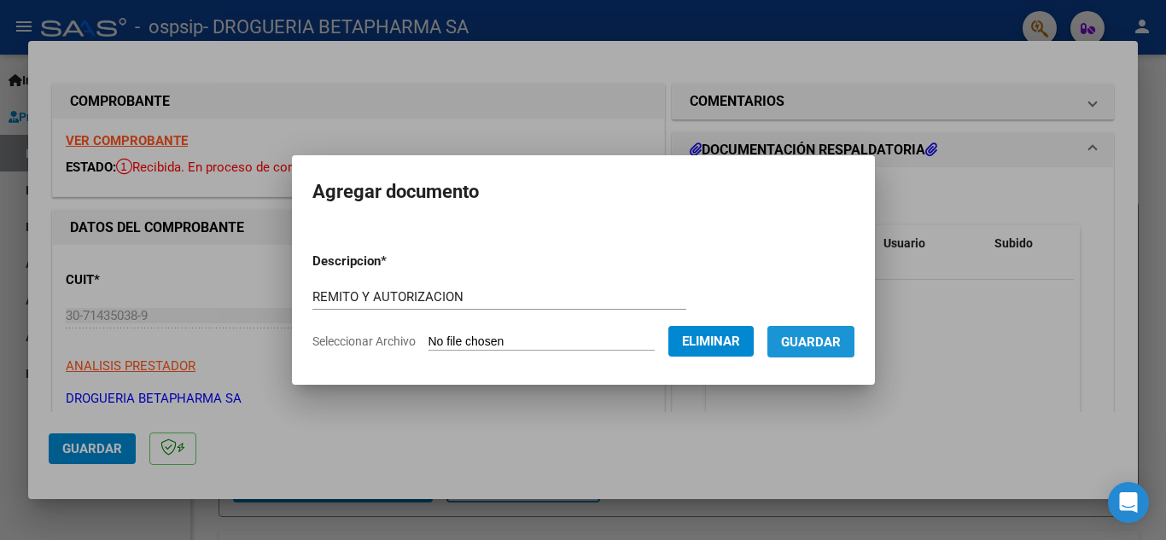
click at [841, 345] on span "Guardar" at bounding box center [811, 342] width 60 height 15
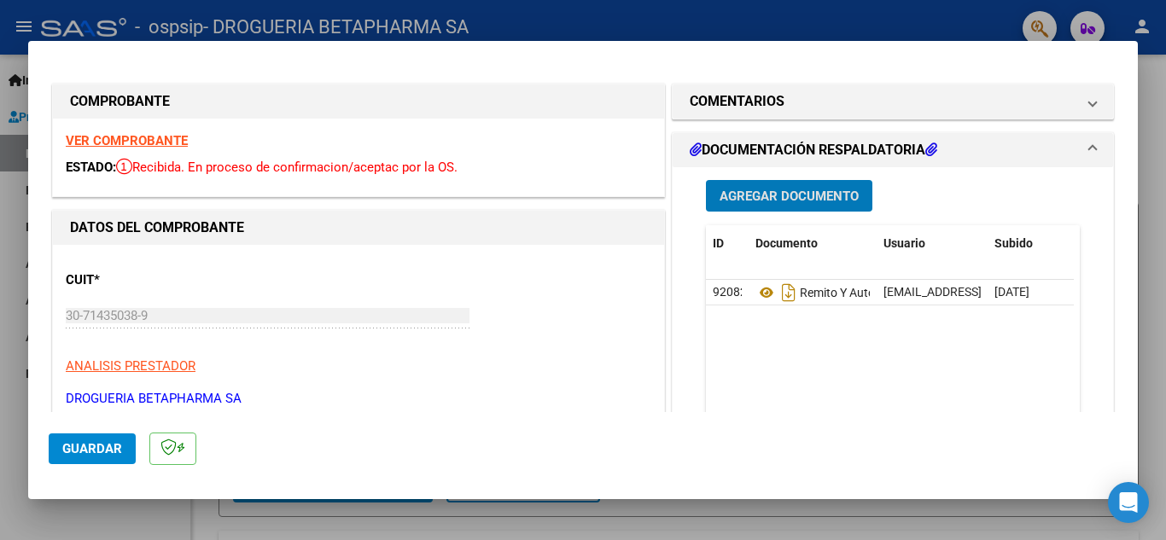
click at [1158, 96] on div at bounding box center [583, 270] width 1166 height 540
type input "$ 0,00"
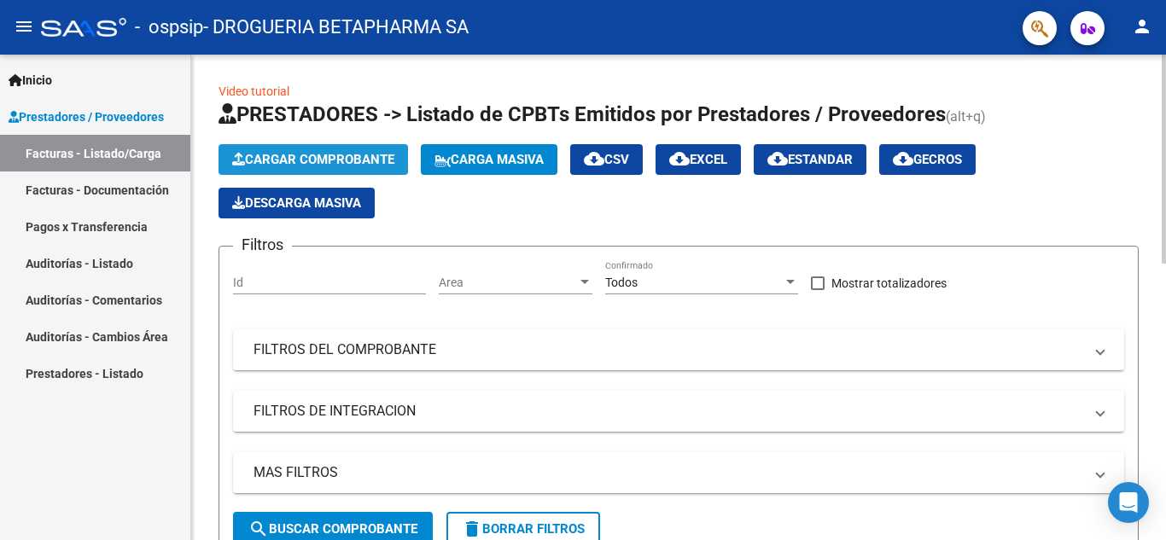
click at [317, 160] on span "Cargar Comprobante" at bounding box center [313, 159] width 162 height 15
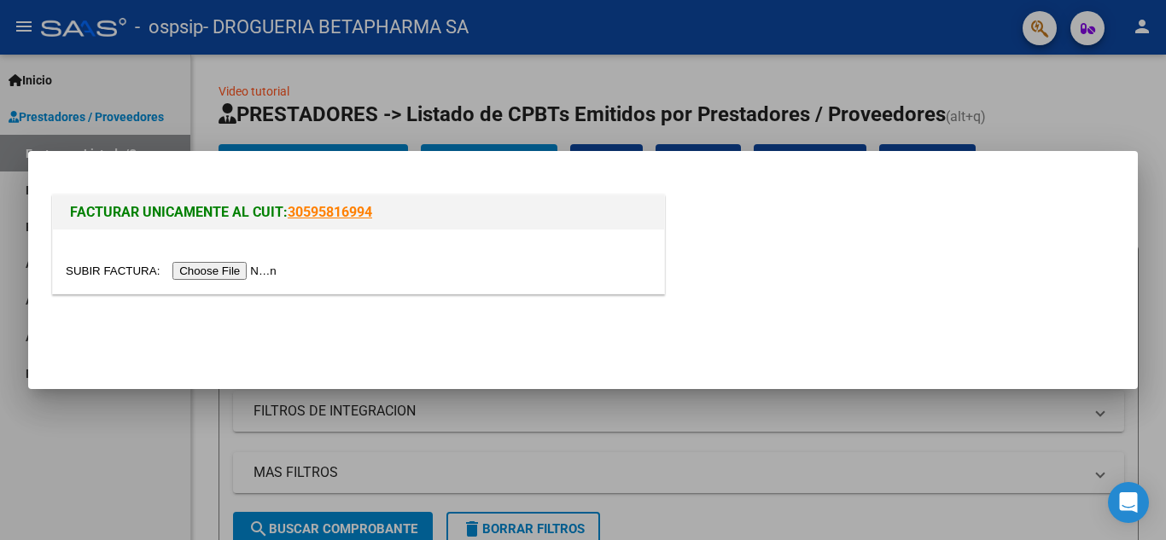
click at [247, 274] on input "file" at bounding box center [174, 271] width 216 height 18
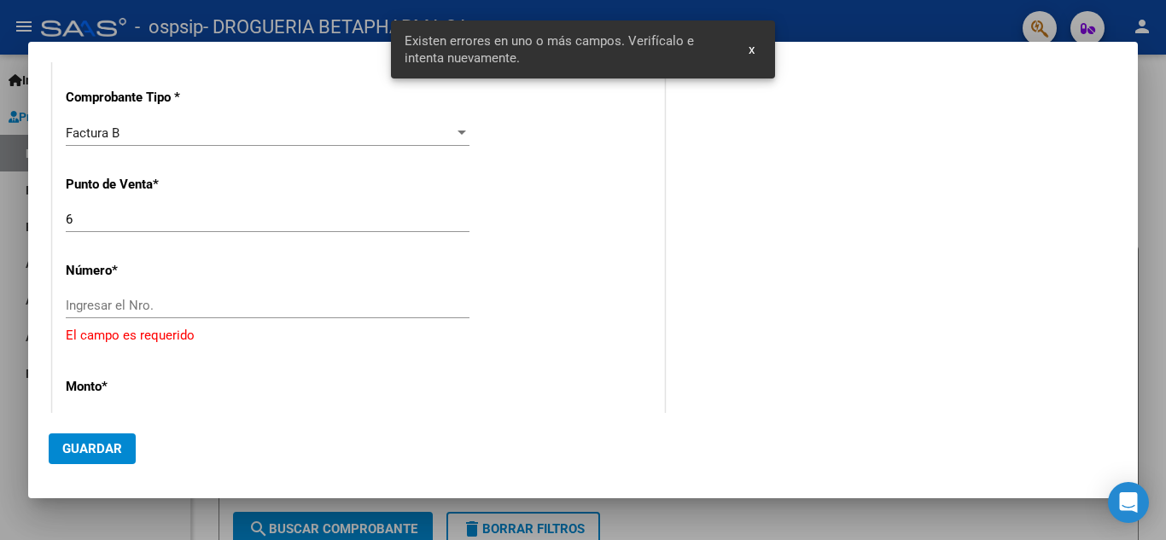
scroll to position [428, 0]
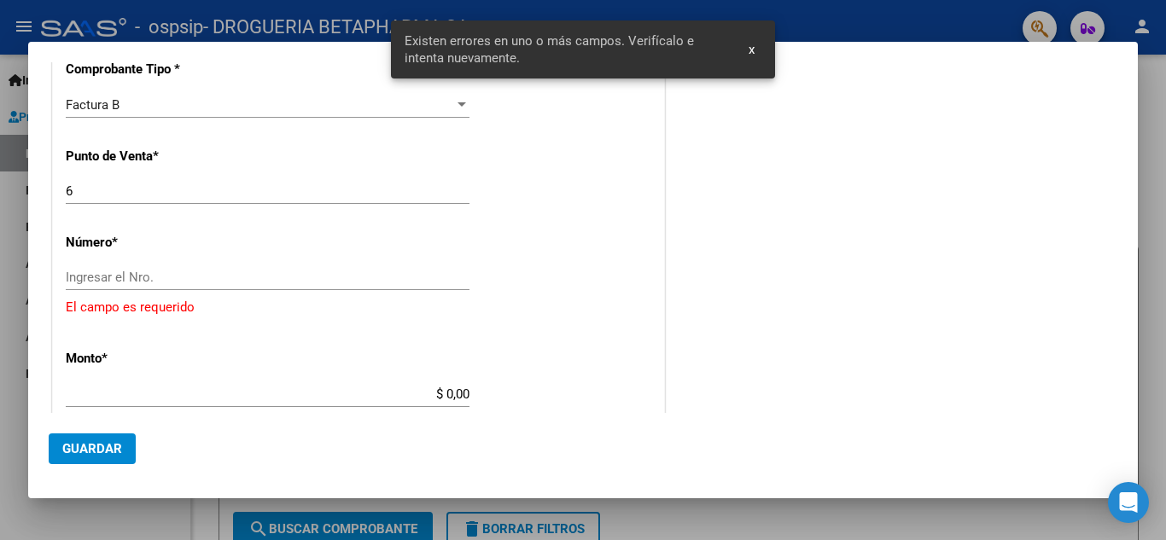
click at [74, 192] on input "6" at bounding box center [268, 190] width 404 height 15
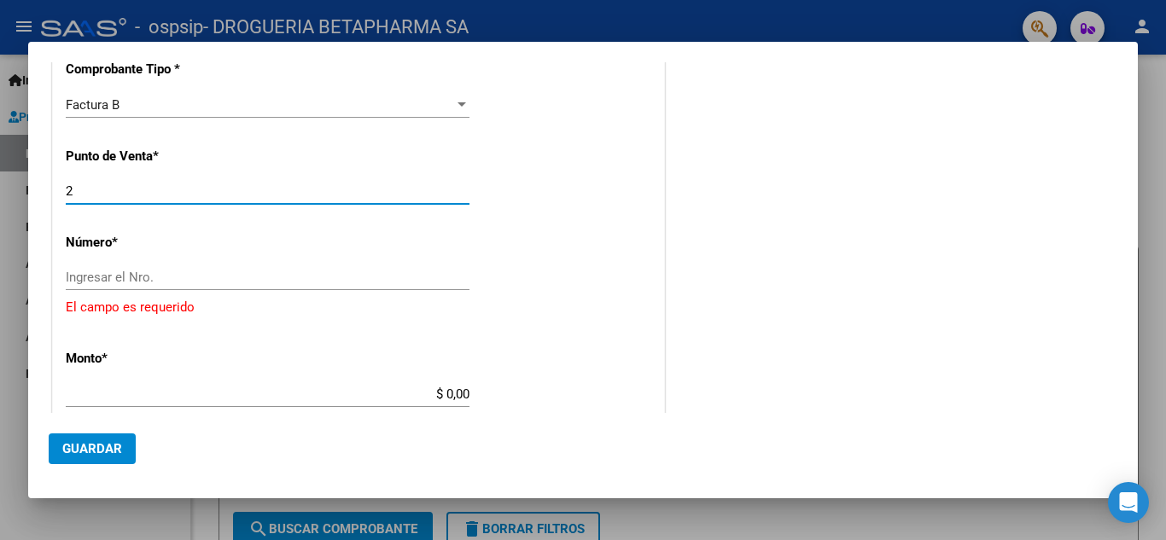
type input "2"
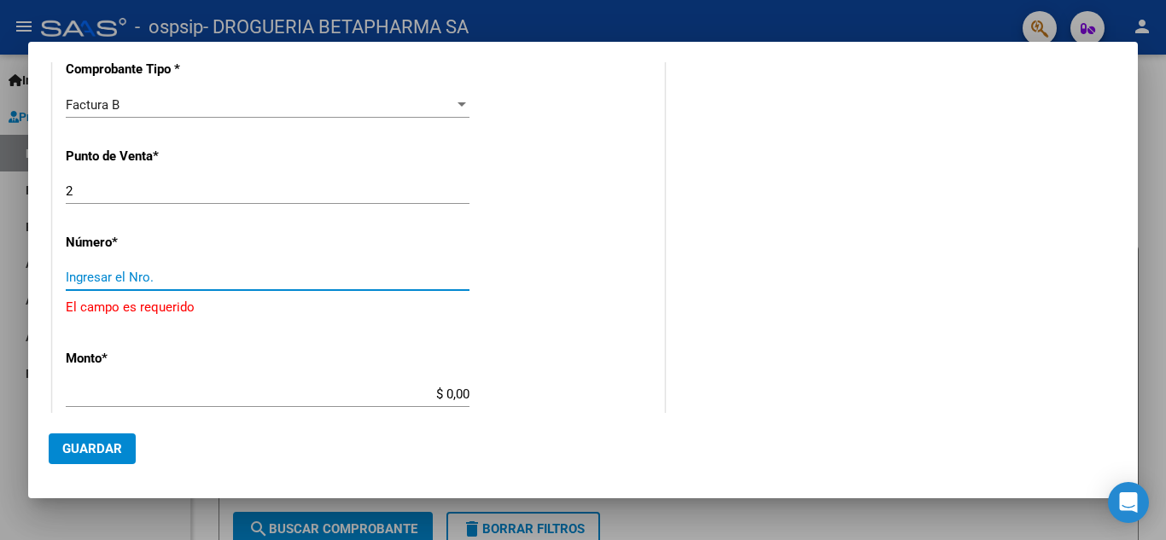
click at [149, 281] on input "Ingresar el Nro." at bounding box center [268, 277] width 404 height 15
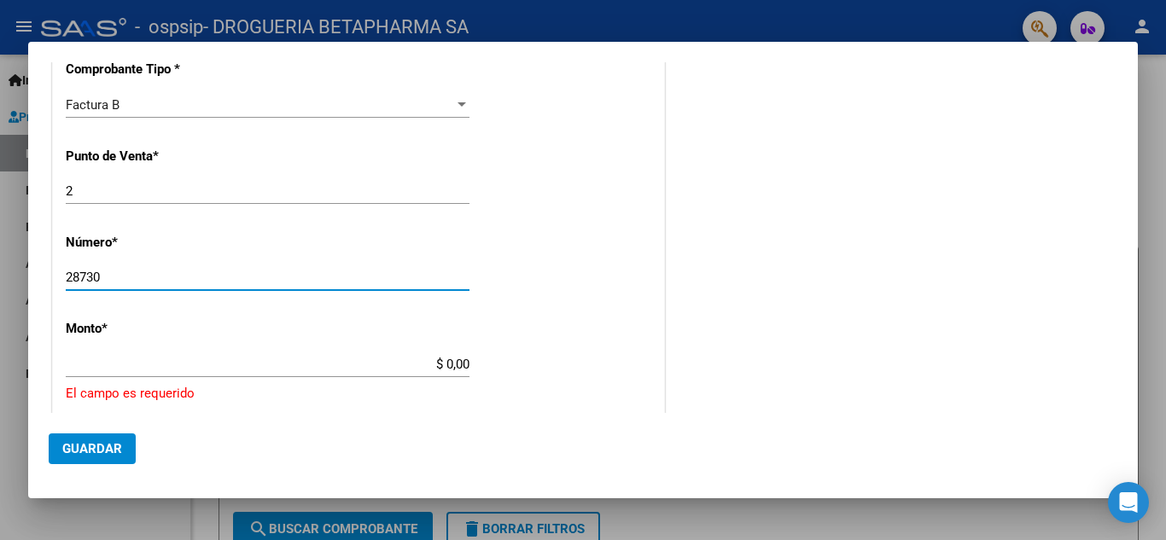
type input "28730"
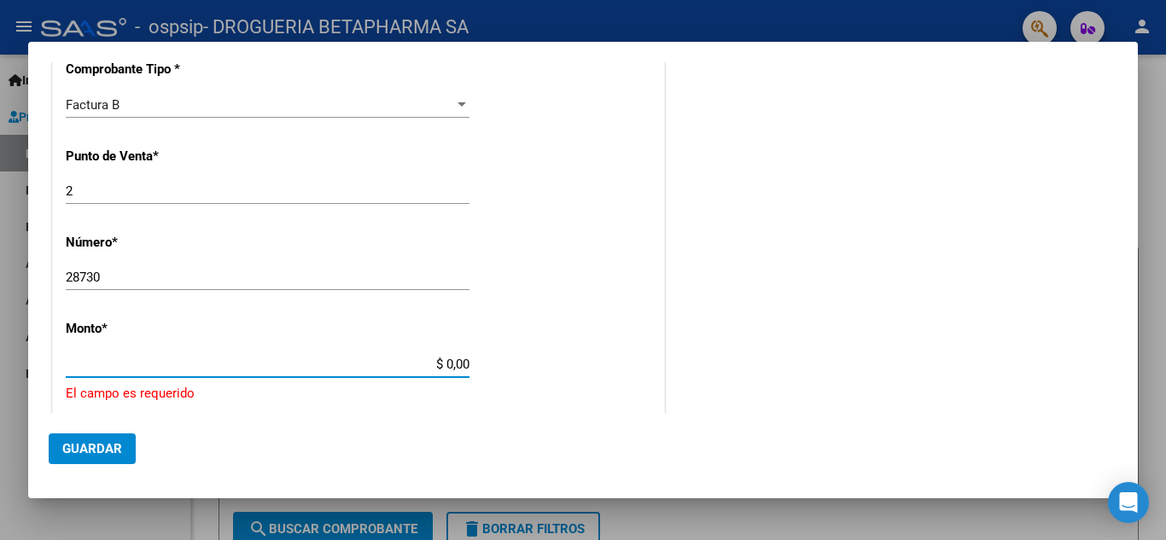
click at [463, 369] on input "$ 0,00" at bounding box center [268, 364] width 404 height 15
type input "$ 207.000,00"
type input "[DATE]"
type input "75379349188444"
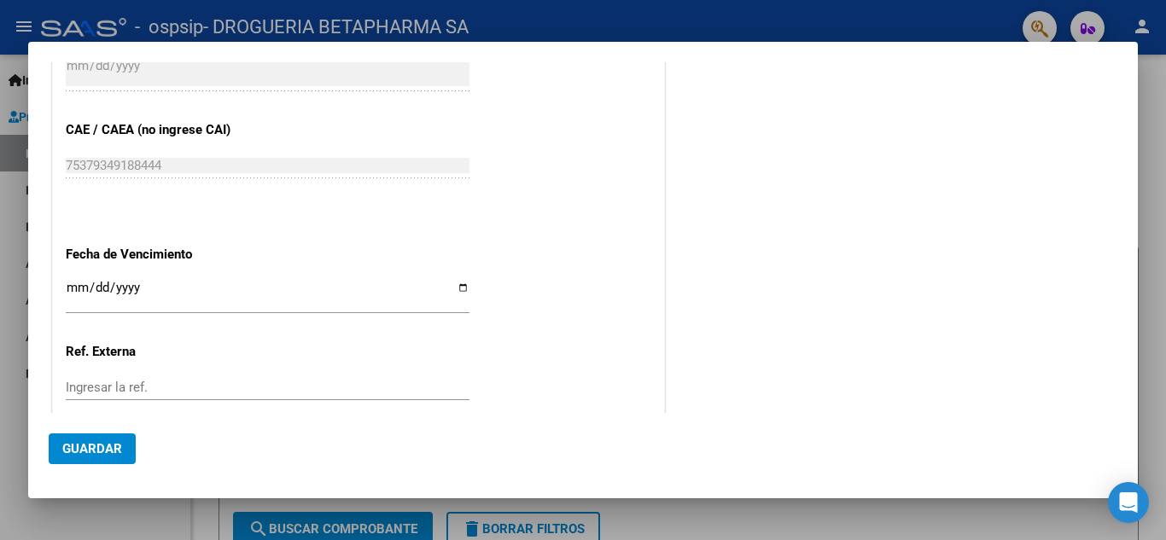
scroll to position [855, 0]
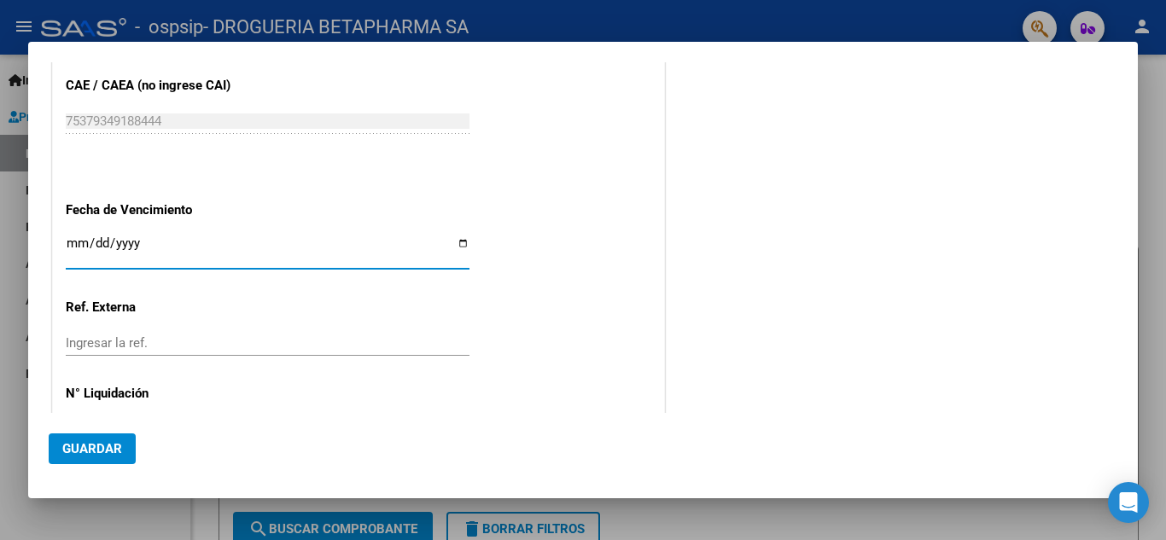
click at [71, 242] on input "Ingresar la fecha" at bounding box center [268, 249] width 404 height 27
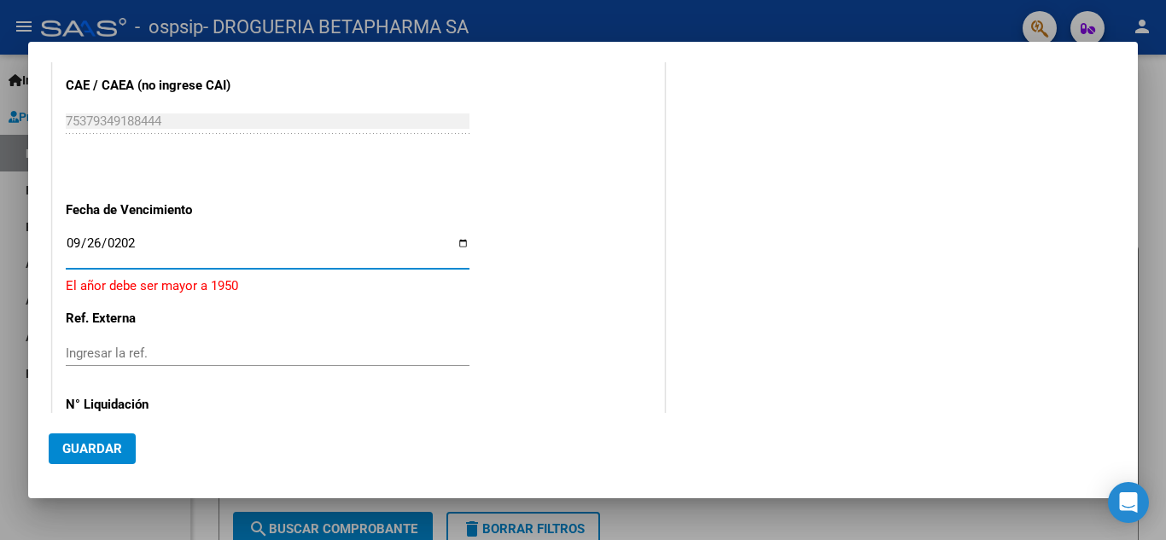
type input "[DATE]"
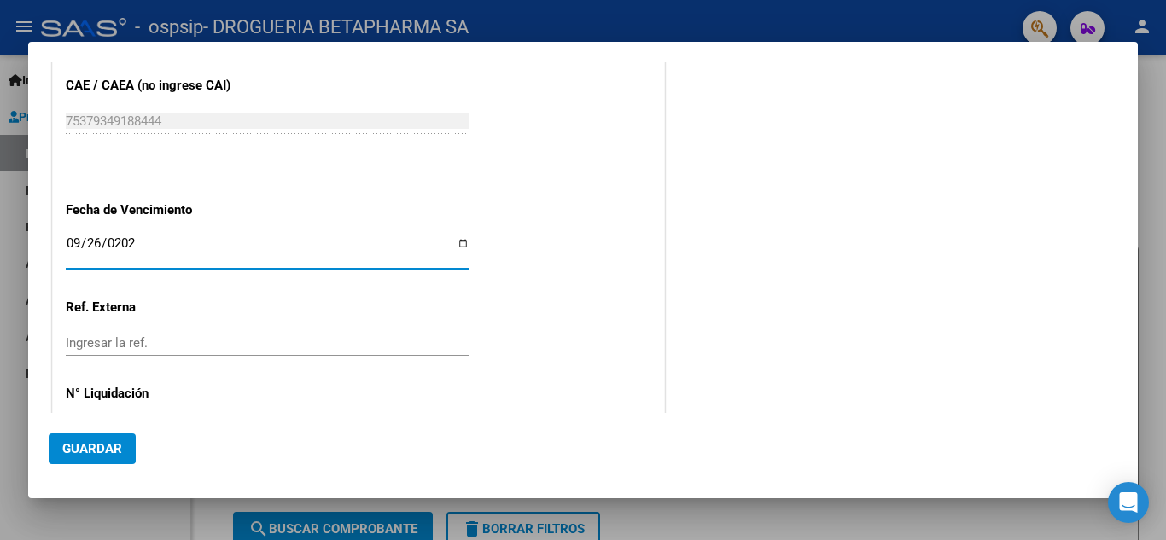
click at [96, 448] on span "Guardar" at bounding box center [92, 448] width 60 height 15
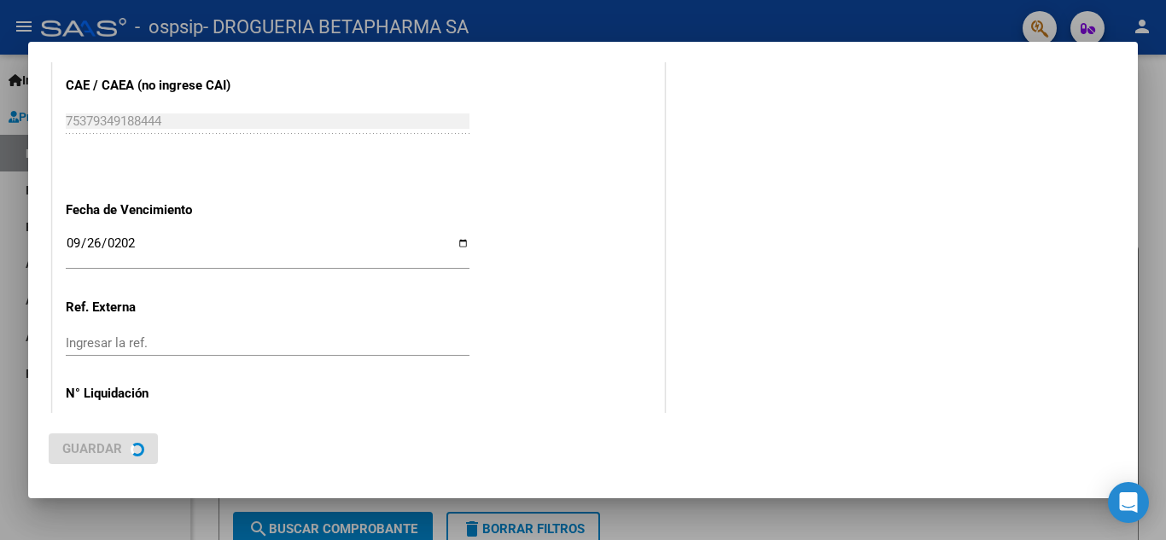
scroll to position [0, 0]
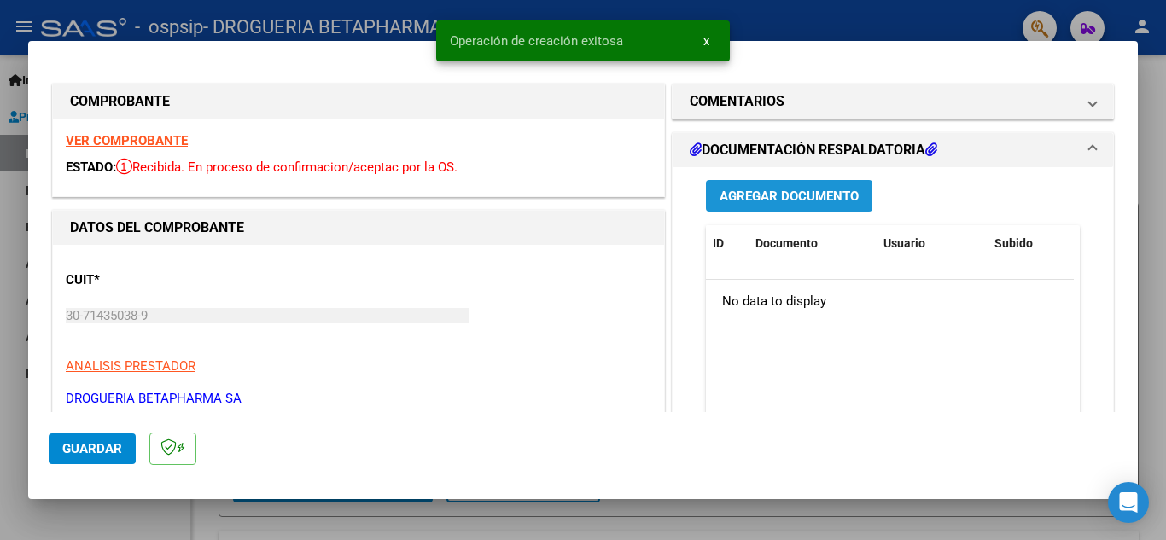
click at [792, 196] on span "Agregar Documento" at bounding box center [788, 196] width 139 height 15
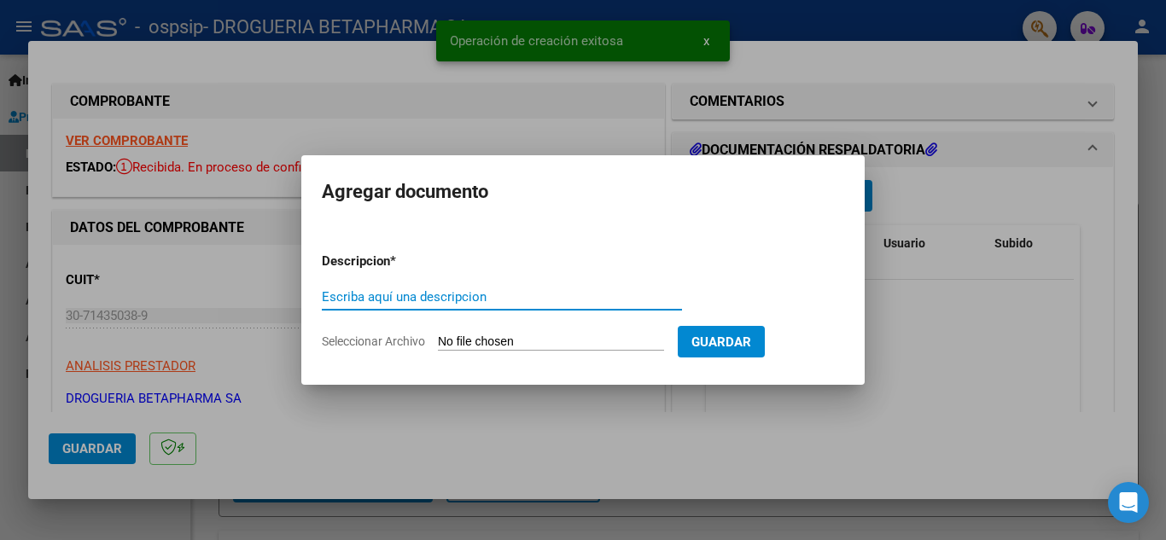
click at [554, 298] on input "Escriba aquí una descripcion" at bounding box center [502, 296] width 360 height 15
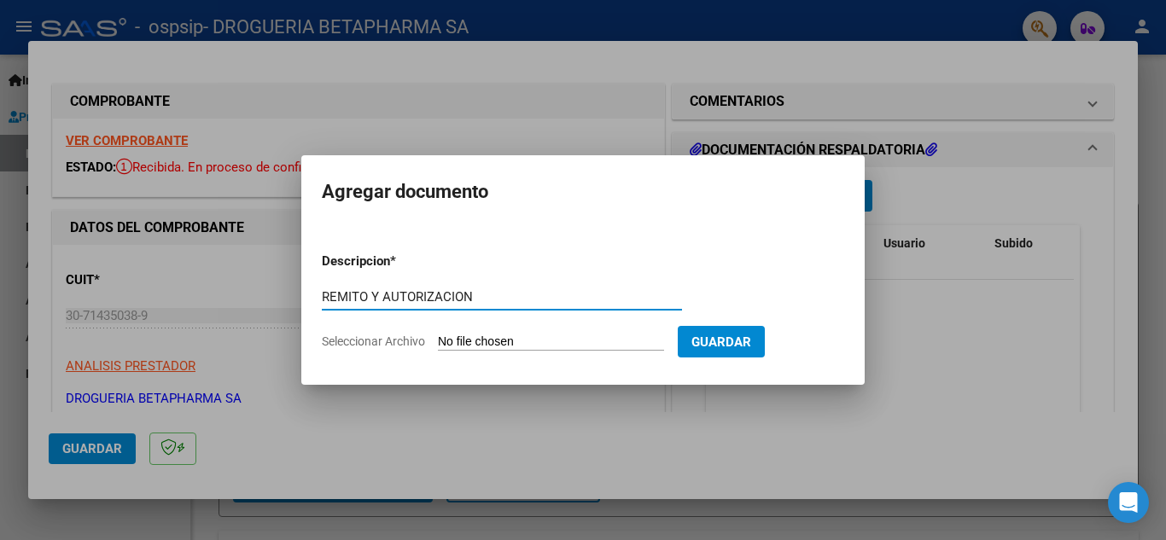
type input "REMITO Y AUTORIZACION"
click at [538, 345] on input "Seleccionar Archivo" at bounding box center [551, 343] width 226 height 16
type input "C:\fakepath\rto fc 28730 seg.pdf"
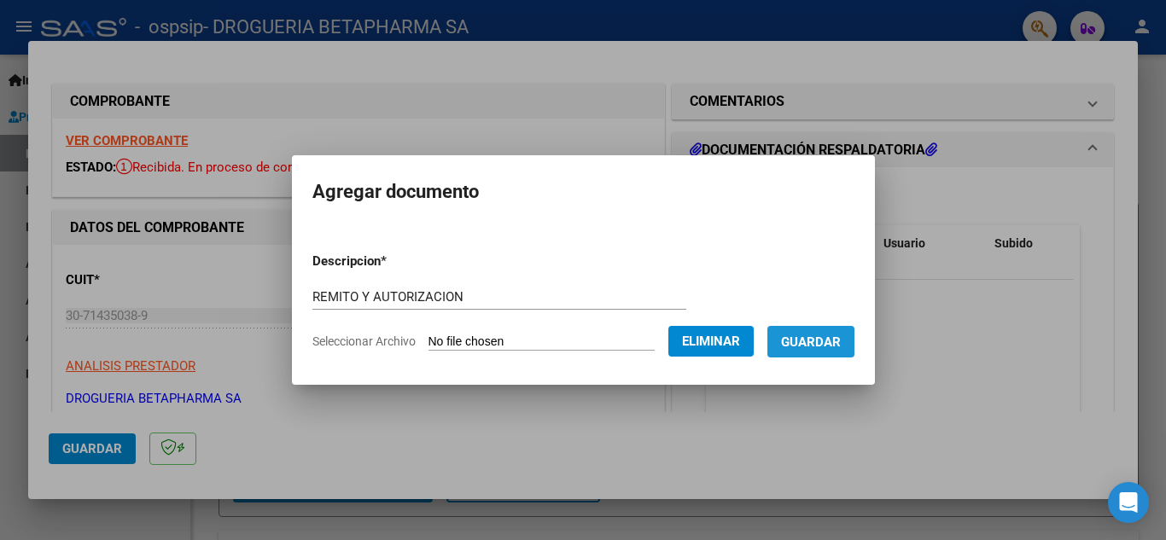
click at [834, 348] on span "Guardar" at bounding box center [811, 342] width 60 height 15
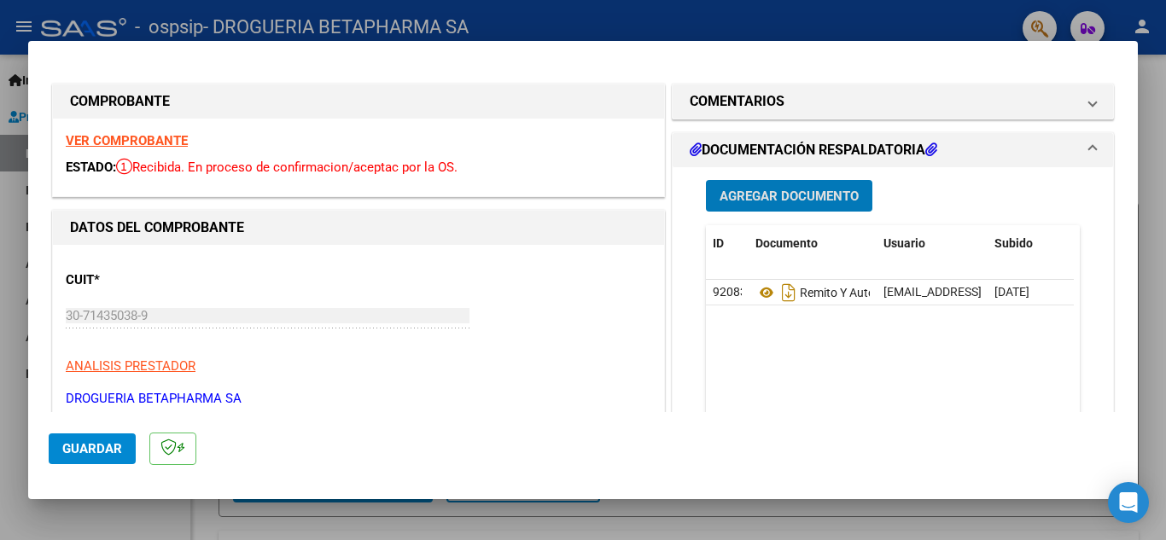
click at [1156, 115] on div at bounding box center [583, 270] width 1166 height 540
type input "$ 0,00"
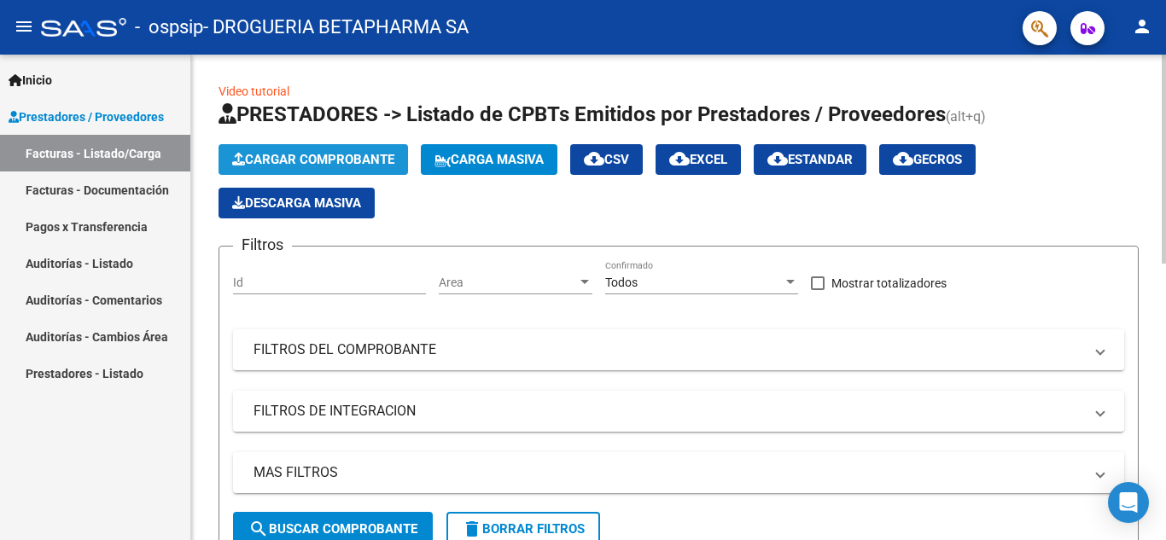
click at [351, 154] on span "Cargar Comprobante" at bounding box center [313, 159] width 162 height 15
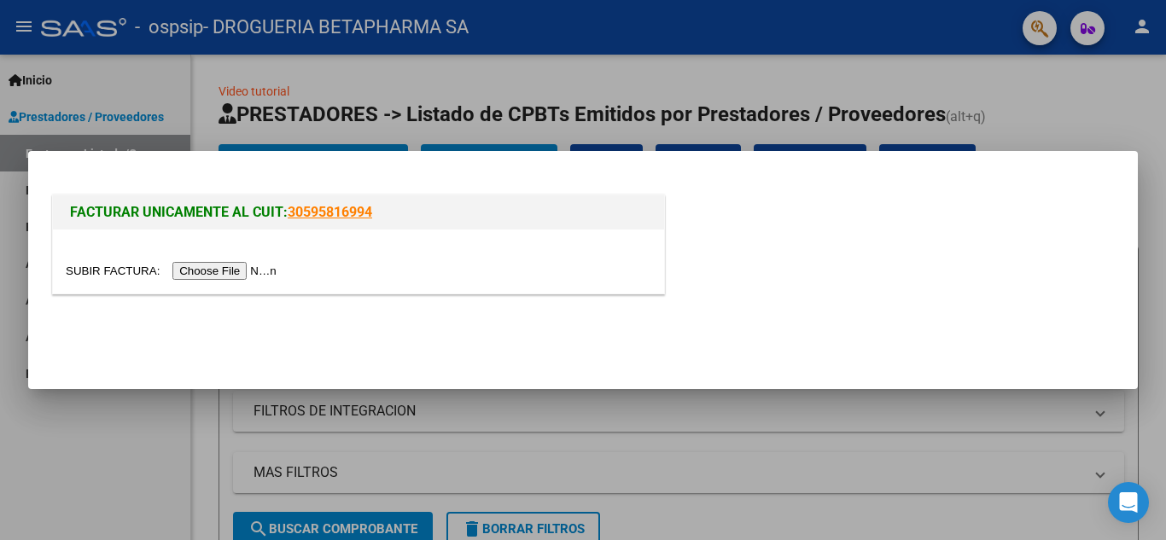
click at [258, 271] on input "file" at bounding box center [174, 271] width 216 height 18
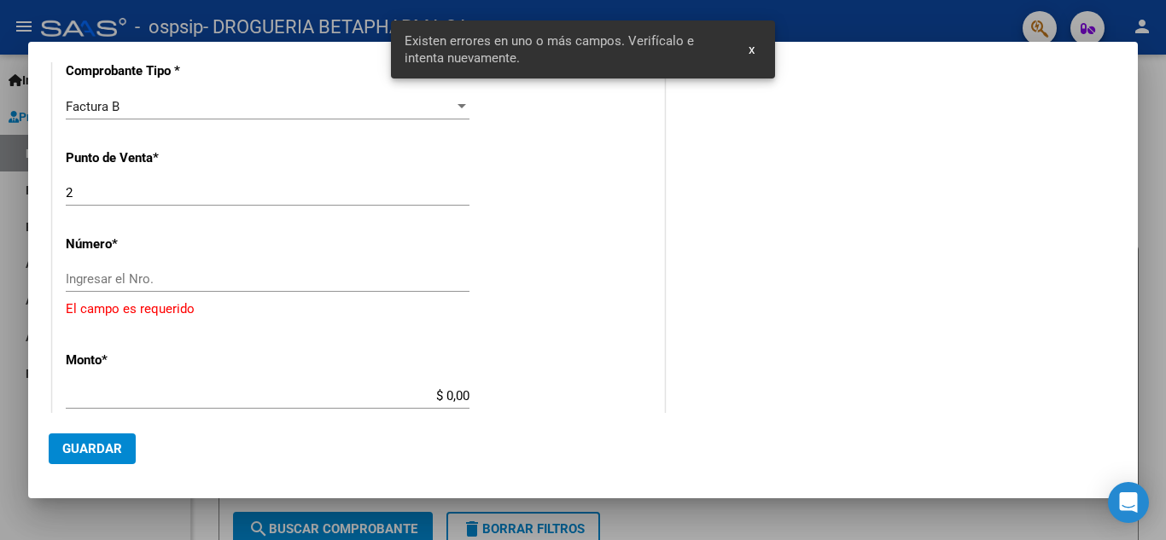
scroll to position [428, 0]
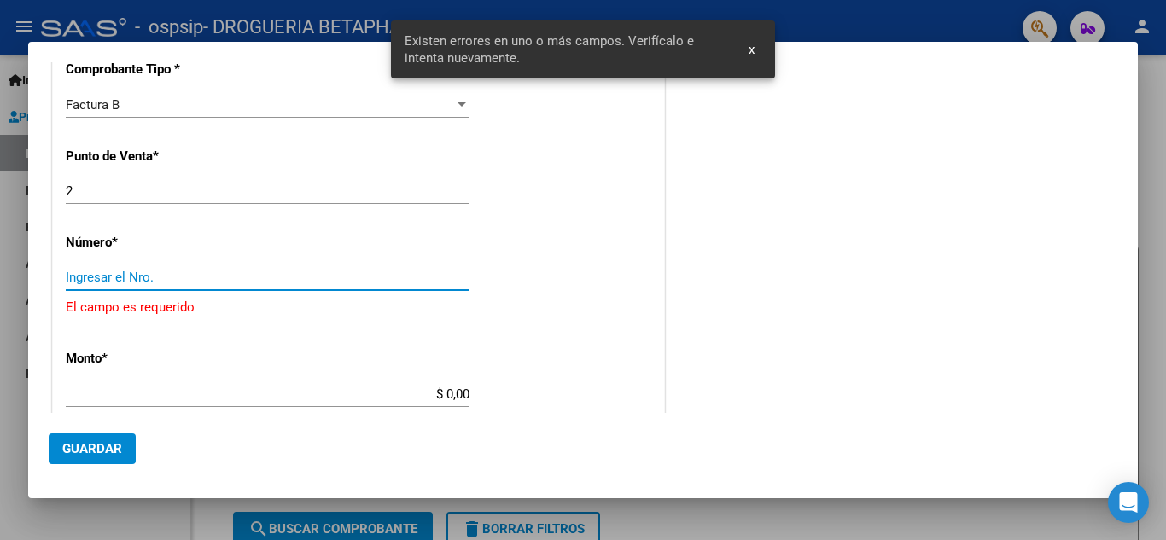
click at [450, 282] on input "Ingresar el Nro." at bounding box center [268, 277] width 404 height 15
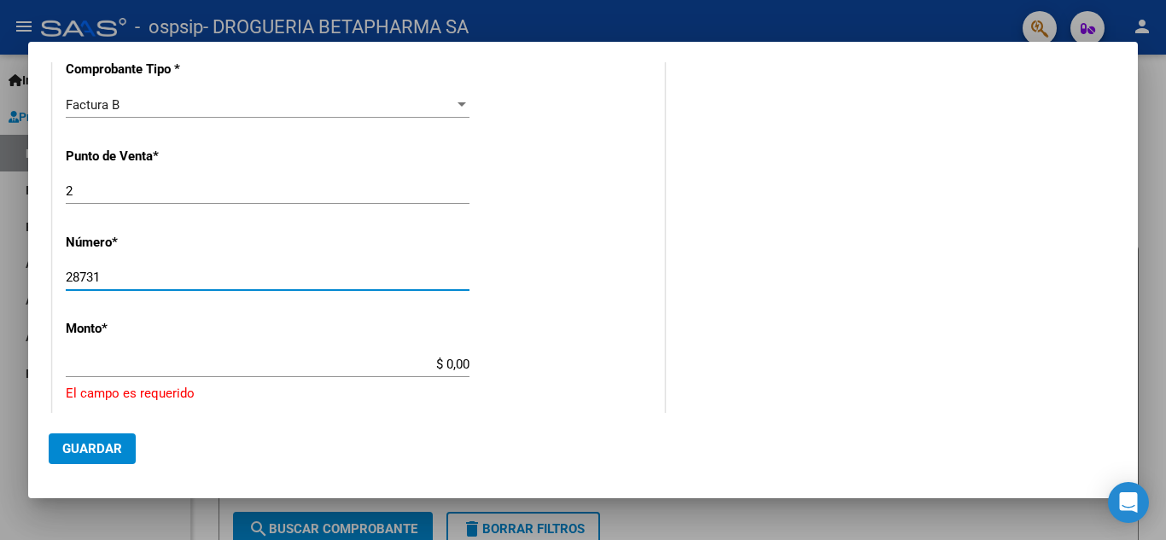
type input "28731"
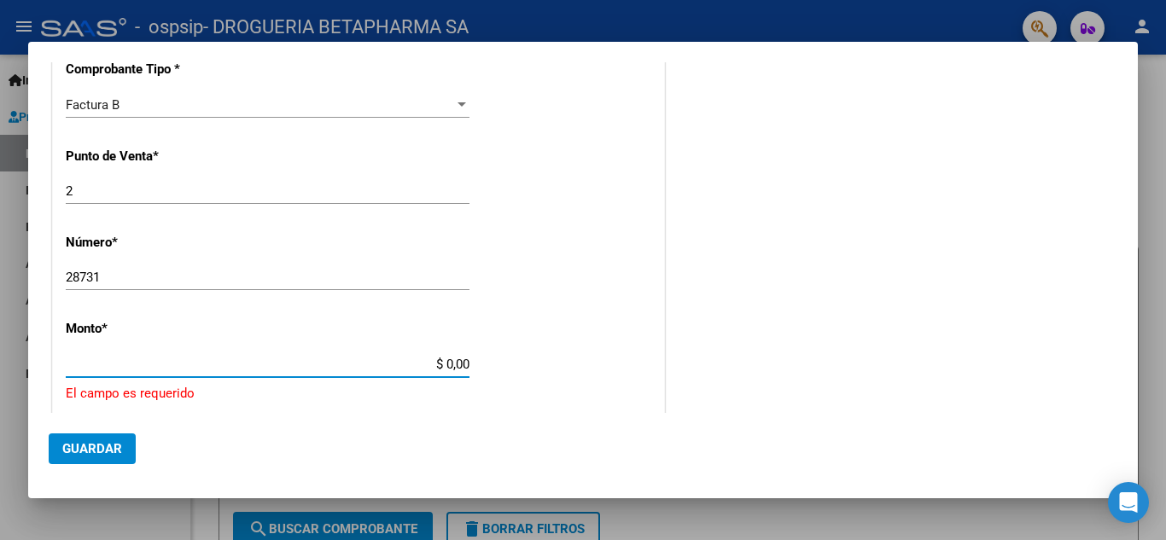
click at [463, 362] on input "$ 0,00" at bounding box center [268, 364] width 404 height 15
type input "$ 155.000,00"
type input "[DATE]"
type input "75379349380071"
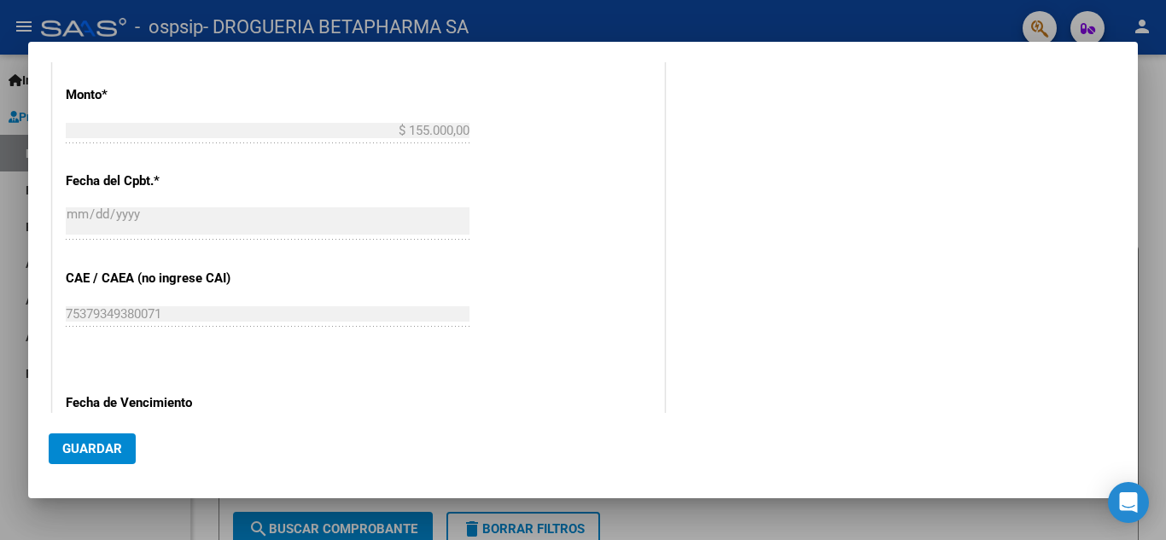
scroll to position [855, 0]
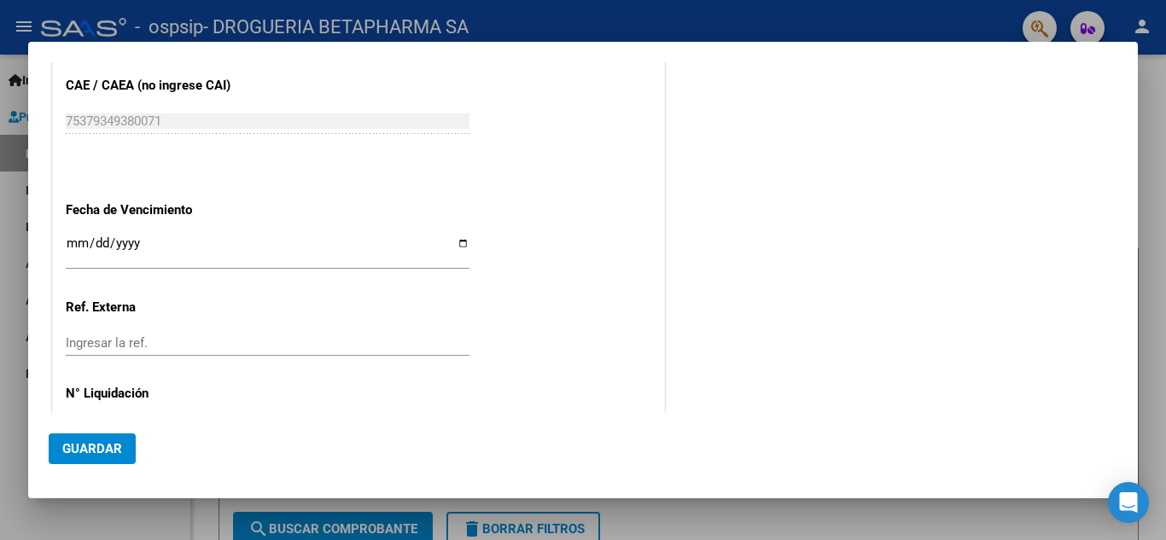
click at [100, 246] on input "Ingresar la fecha" at bounding box center [268, 249] width 404 height 27
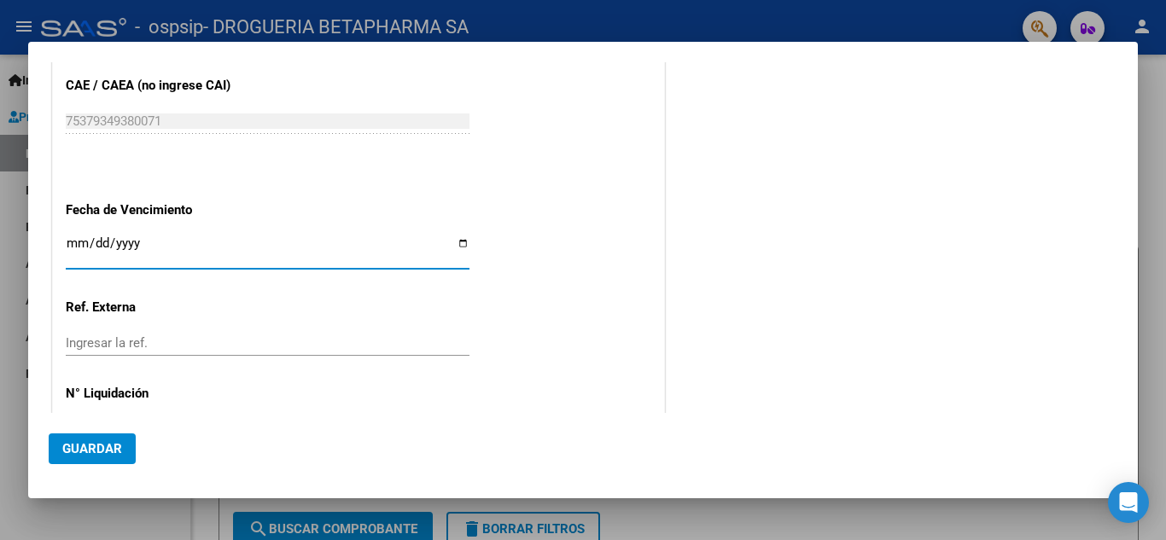
click at [72, 246] on input "Ingresar la fecha" at bounding box center [268, 249] width 404 height 27
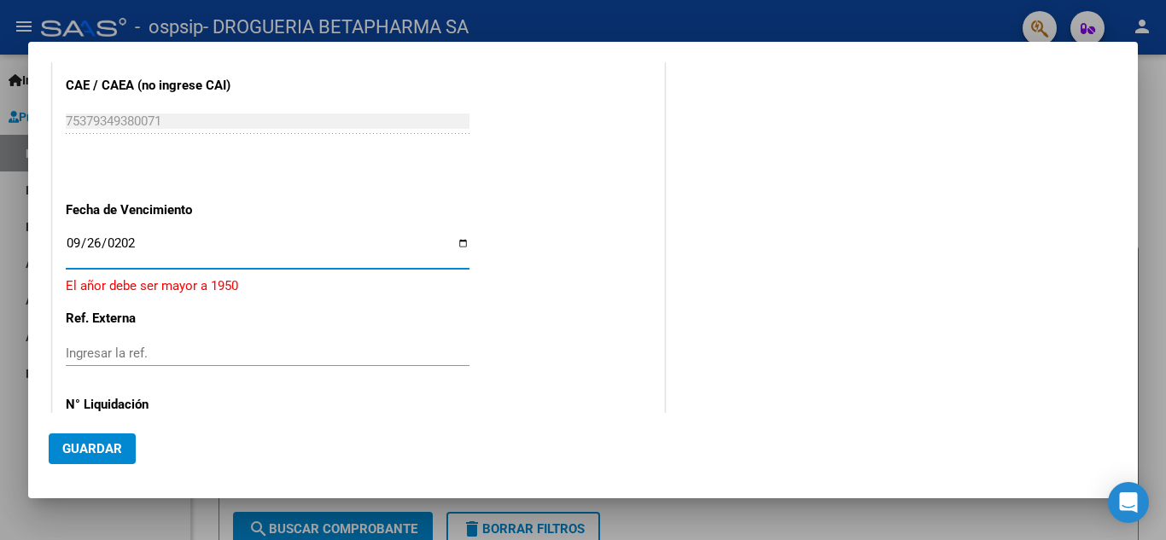
type input "[DATE]"
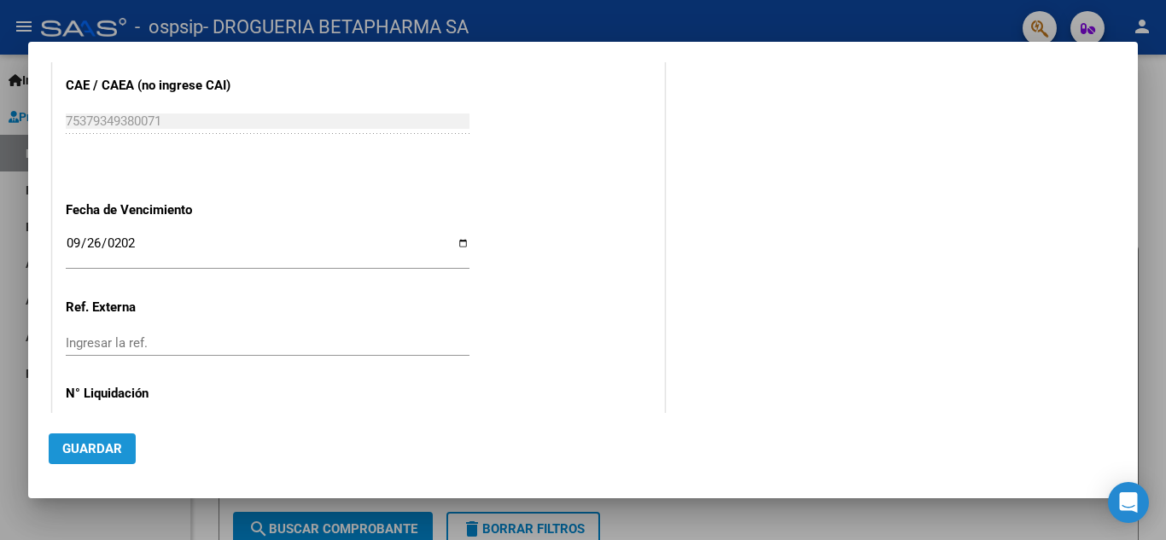
click at [107, 444] on span "Guardar" at bounding box center [92, 448] width 60 height 15
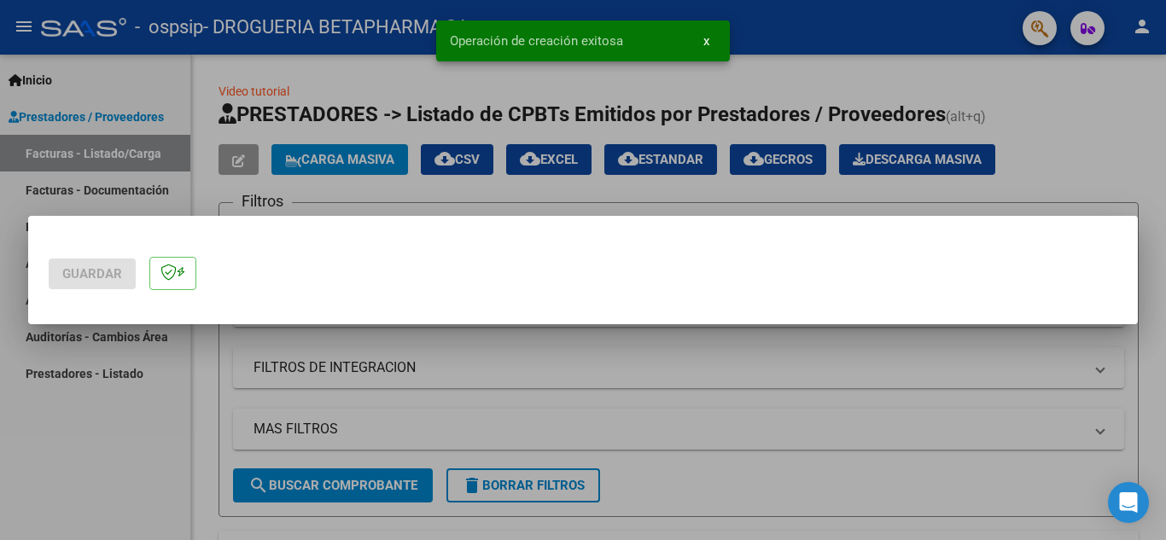
scroll to position [0, 0]
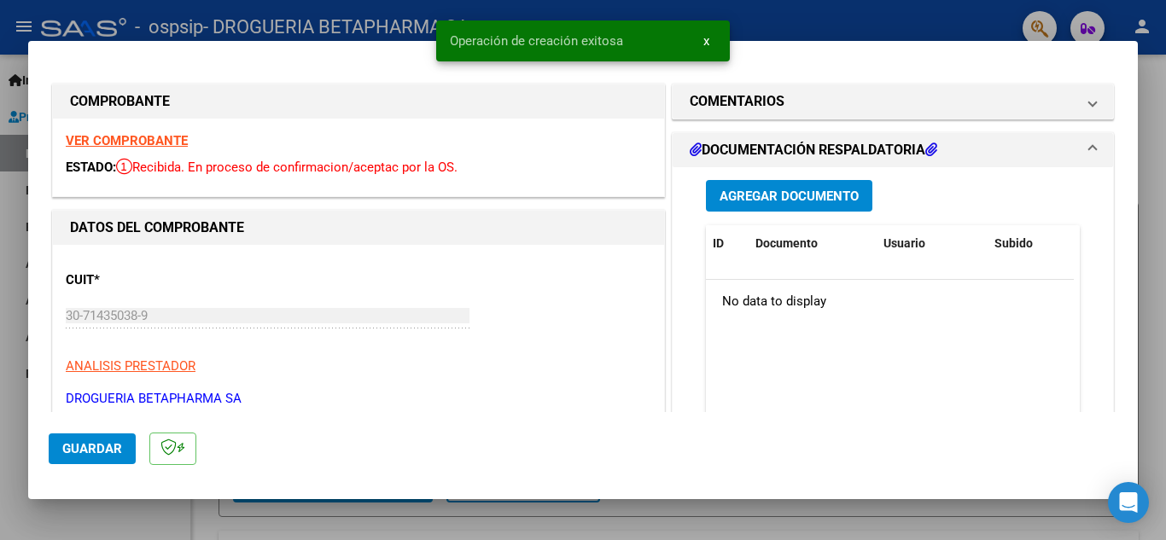
click at [765, 202] on span "Agregar Documento" at bounding box center [788, 196] width 139 height 15
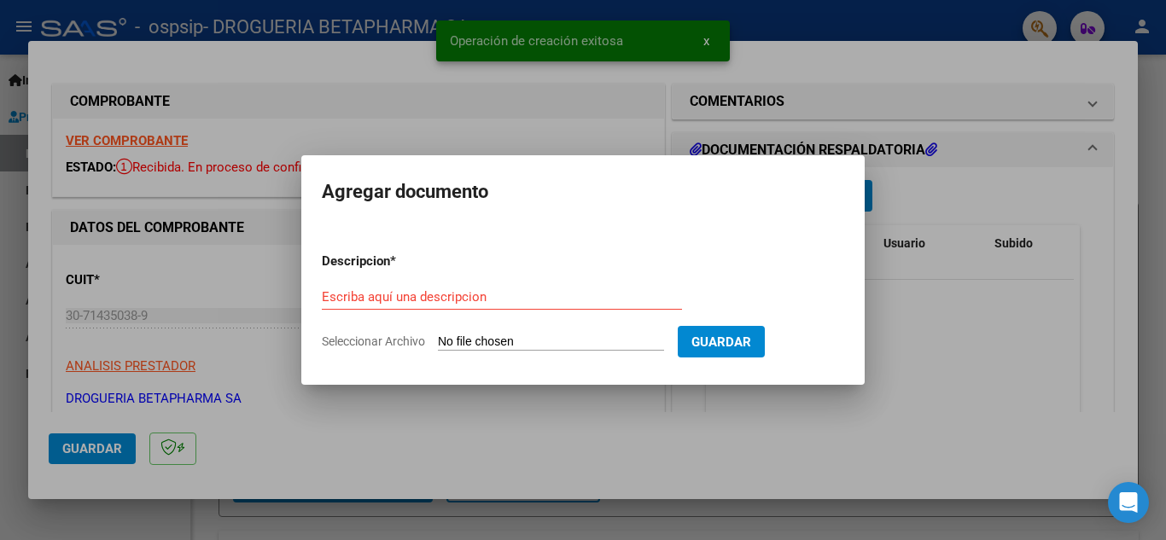
click at [468, 304] on div "Escriba aquí una descripcion" at bounding box center [502, 297] width 360 height 26
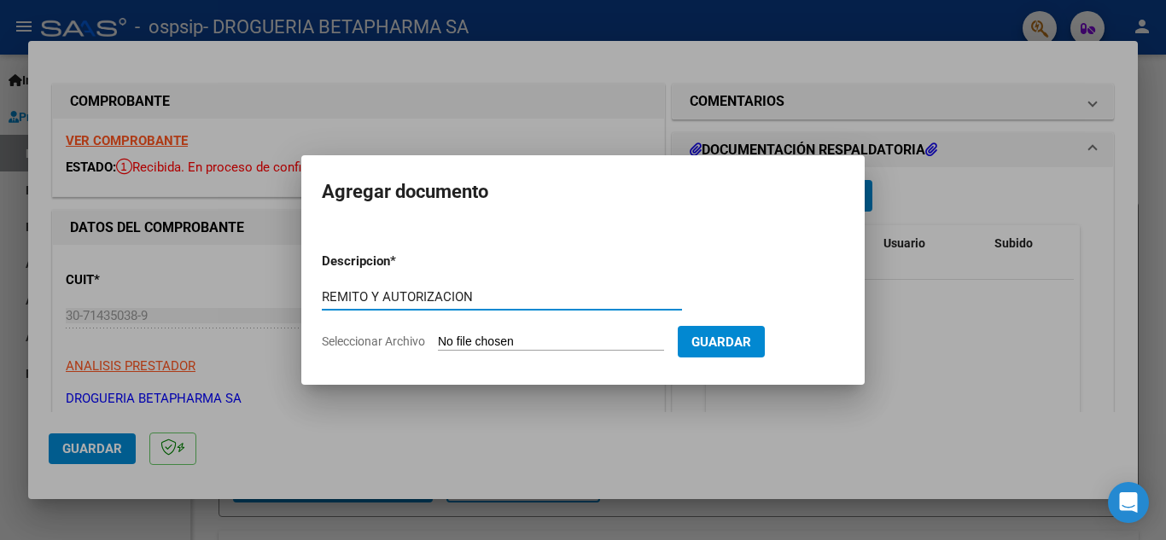
type input "REMITO Y AUTORIZACION"
click at [574, 341] on input "Seleccionar Archivo" at bounding box center [551, 343] width 226 height 16
type input "C:\fakepath\rto fc 28731 seg.pdf"
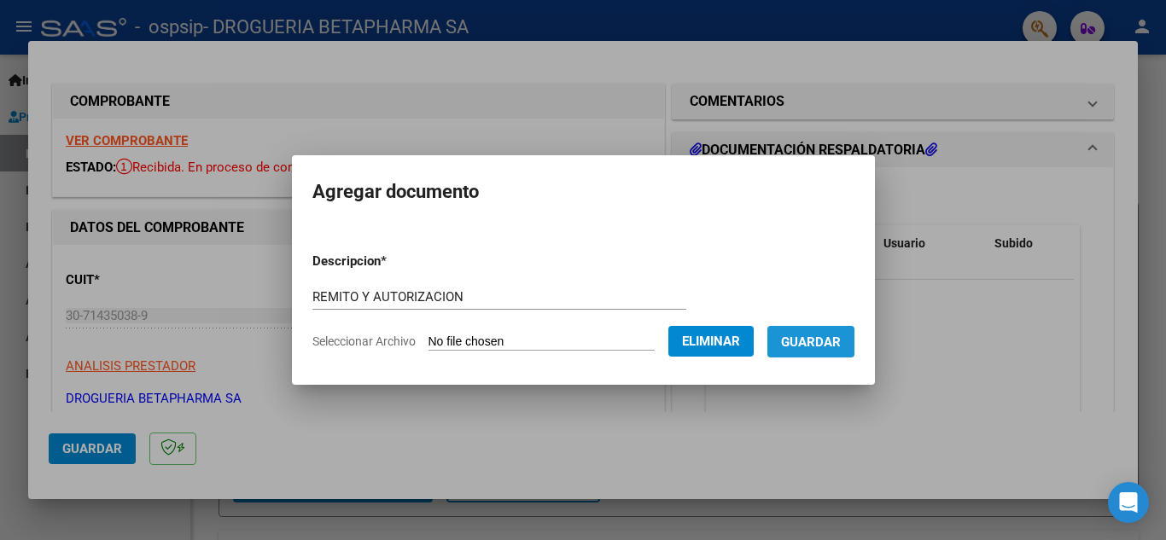
click at [834, 343] on span "Guardar" at bounding box center [811, 342] width 60 height 15
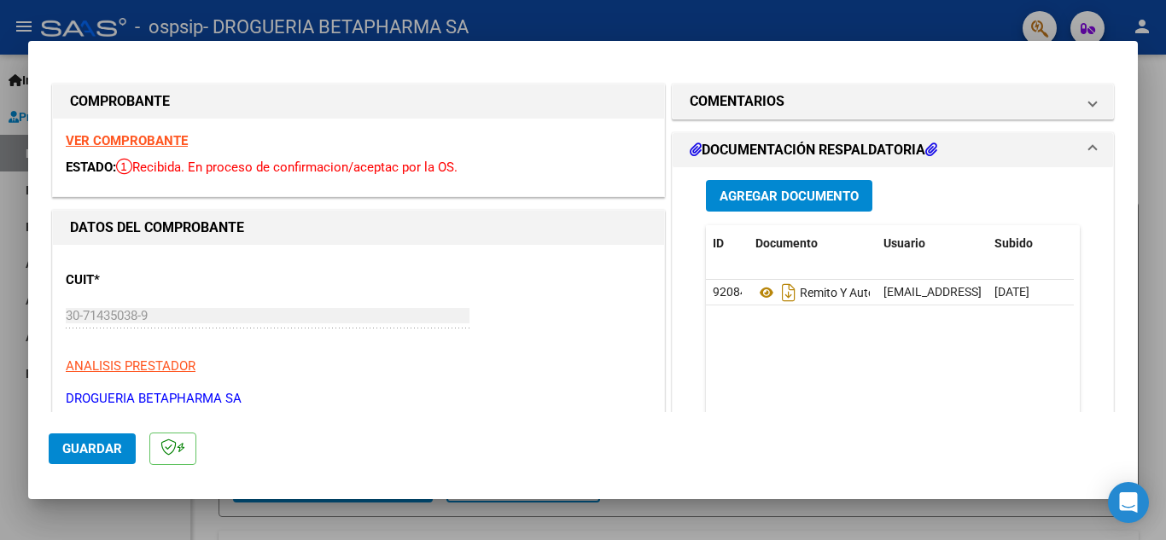
click at [1154, 137] on div at bounding box center [583, 270] width 1166 height 540
type input "$ 0,00"
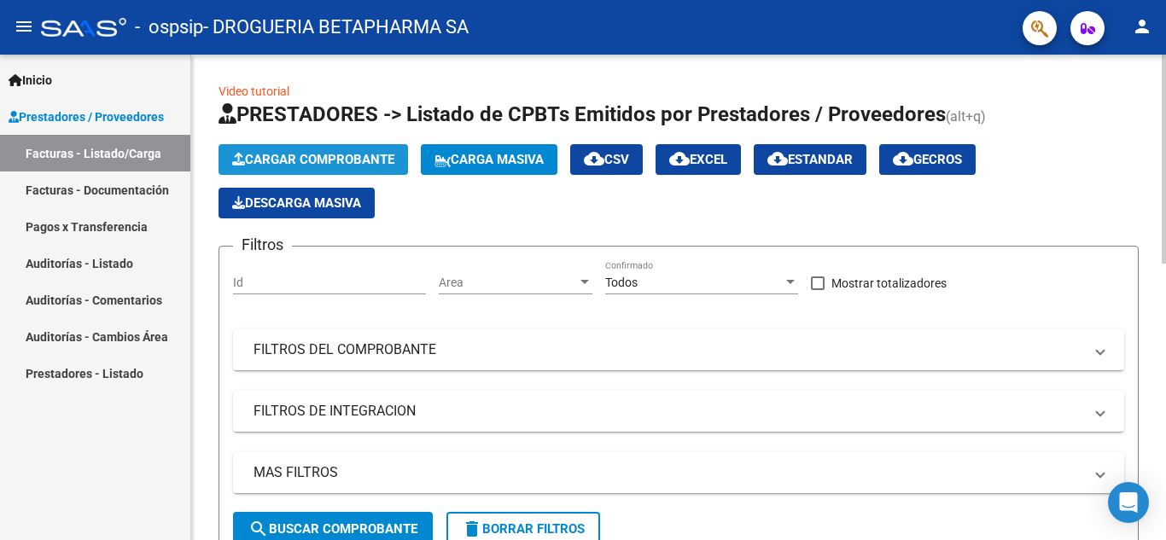
click at [289, 159] on span "Cargar Comprobante" at bounding box center [313, 159] width 162 height 15
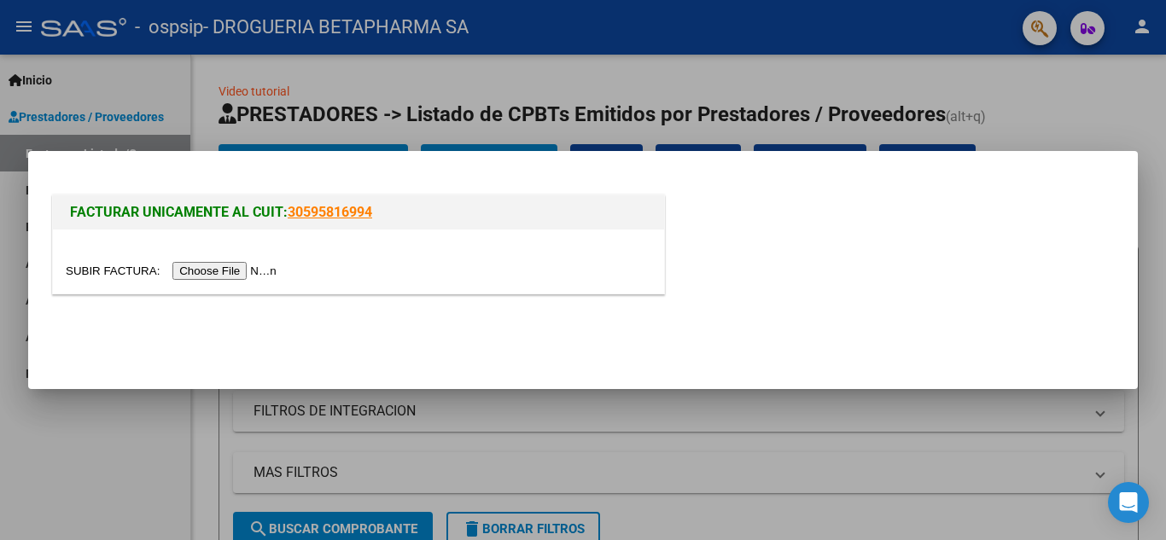
click at [263, 271] on input "file" at bounding box center [174, 271] width 216 height 18
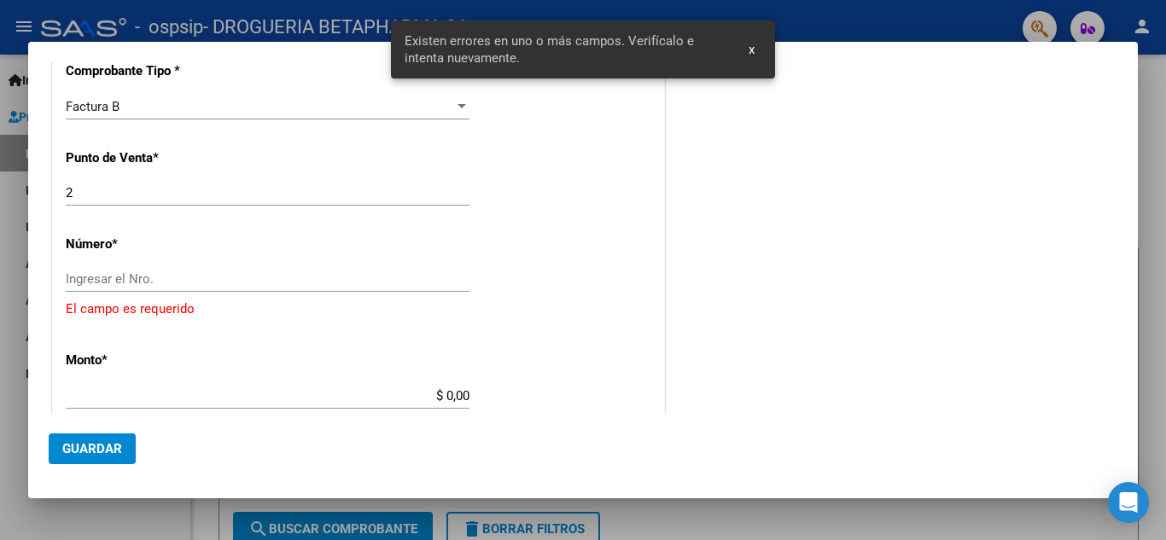
scroll to position [428, 0]
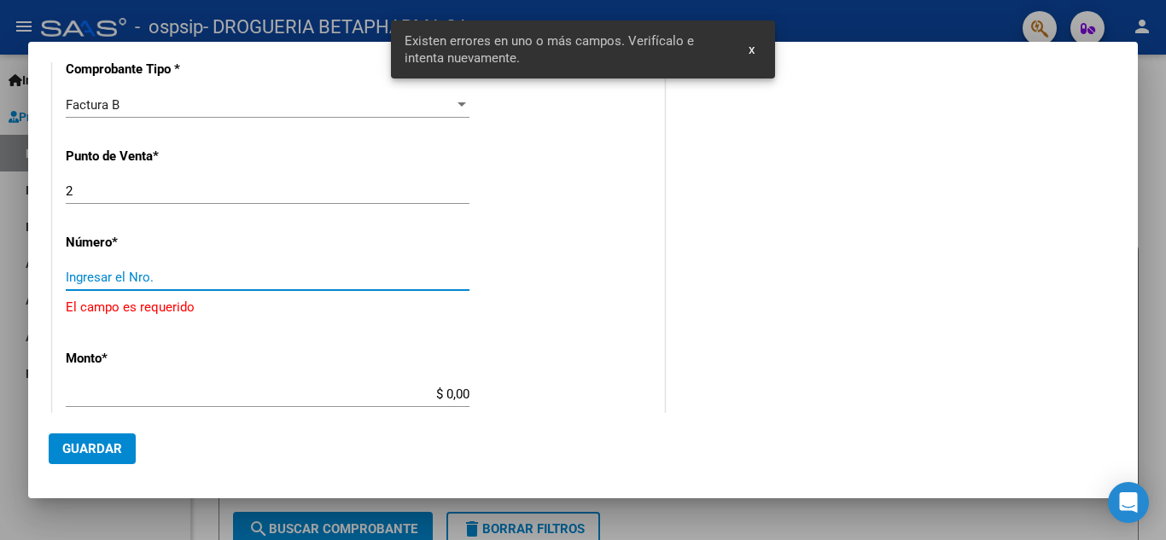
click at [286, 279] on input "Ingresar el Nro." at bounding box center [268, 277] width 404 height 15
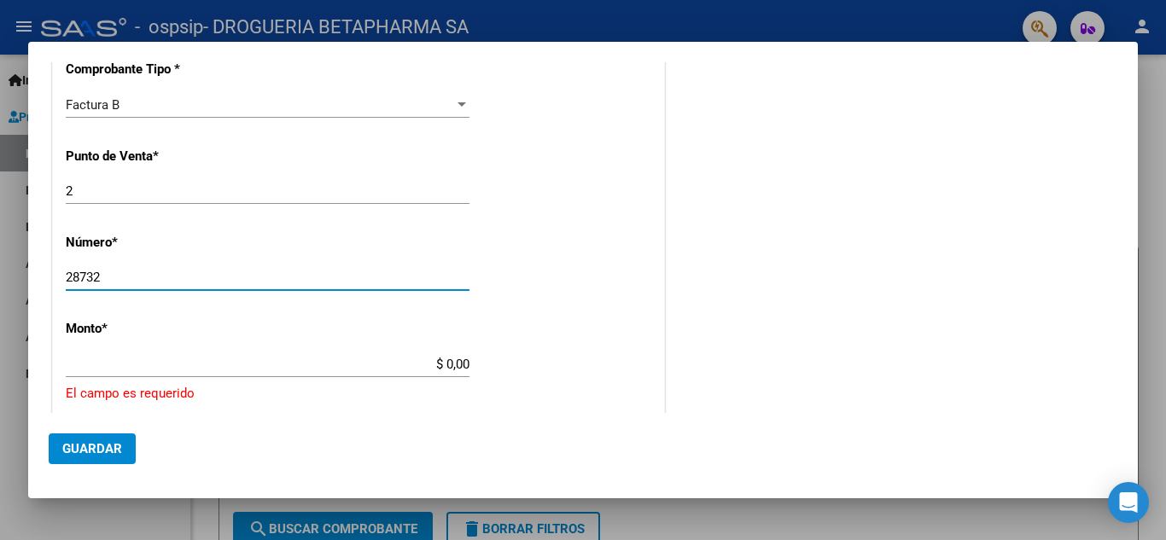
type input "28732"
click at [457, 364] on input "$ 0,00" at bounding box center [268, 364] width 404 height 15
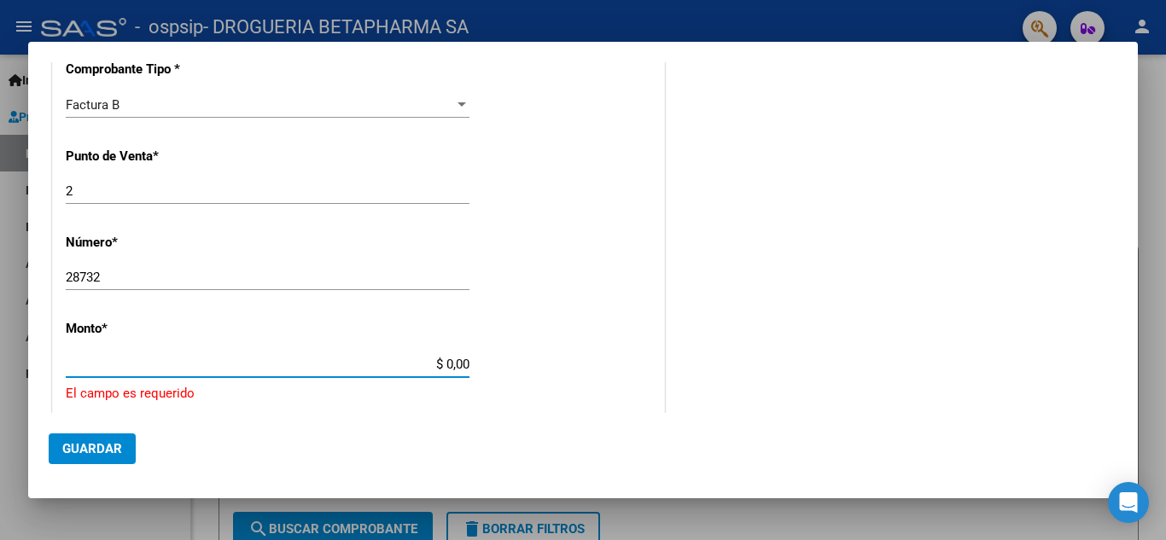
type input "$ 172.000,00"
type input "[DATE]"
type input "75379349659551"
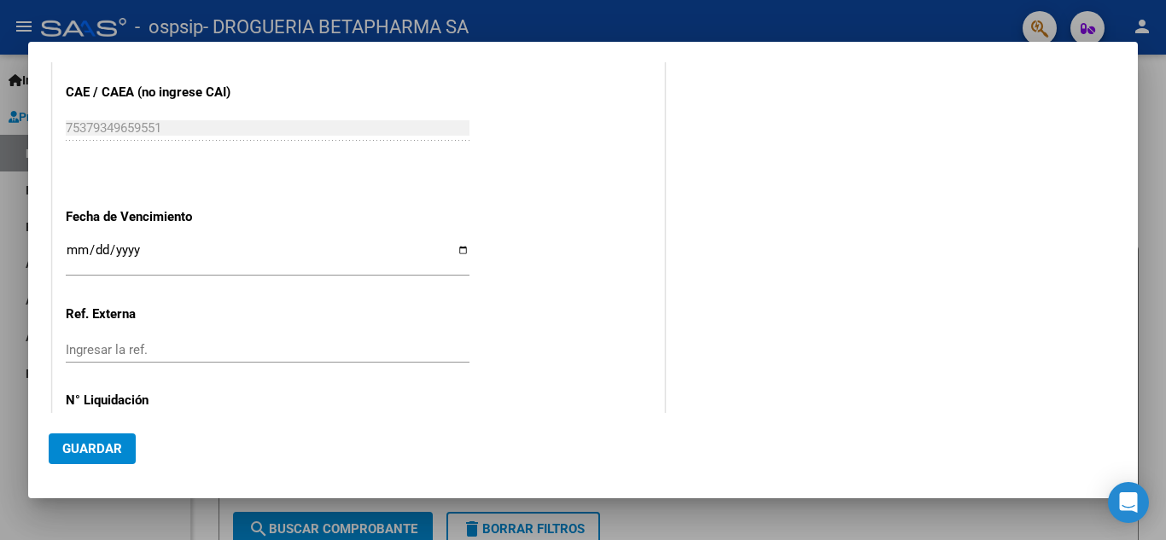
scroll to position [855, 0]
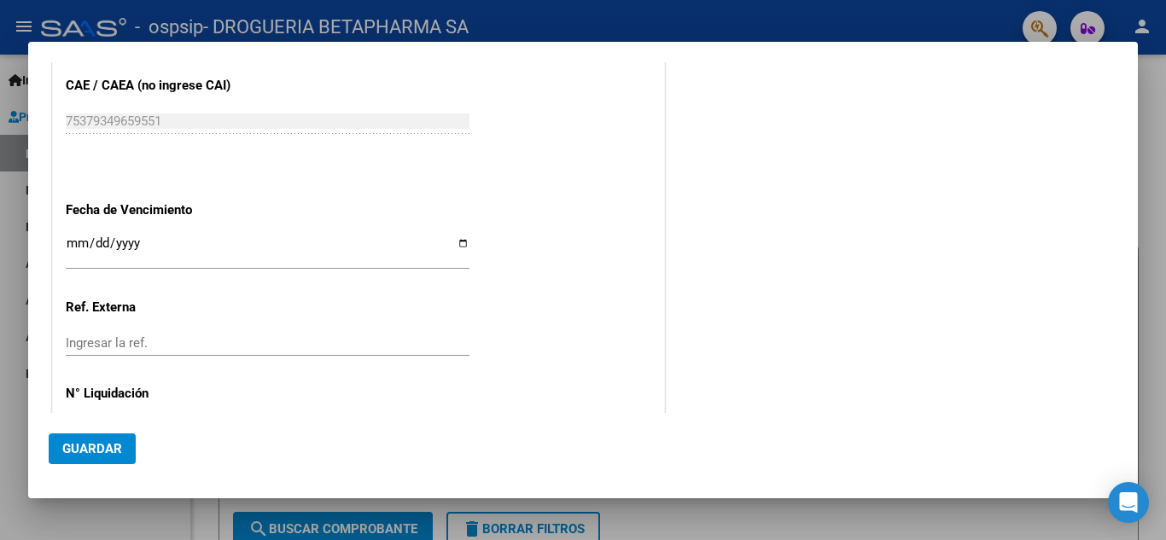
click at [71, 246] on input "Ingresar la fecha" at bounding box center [268, 249] width 404 height 27
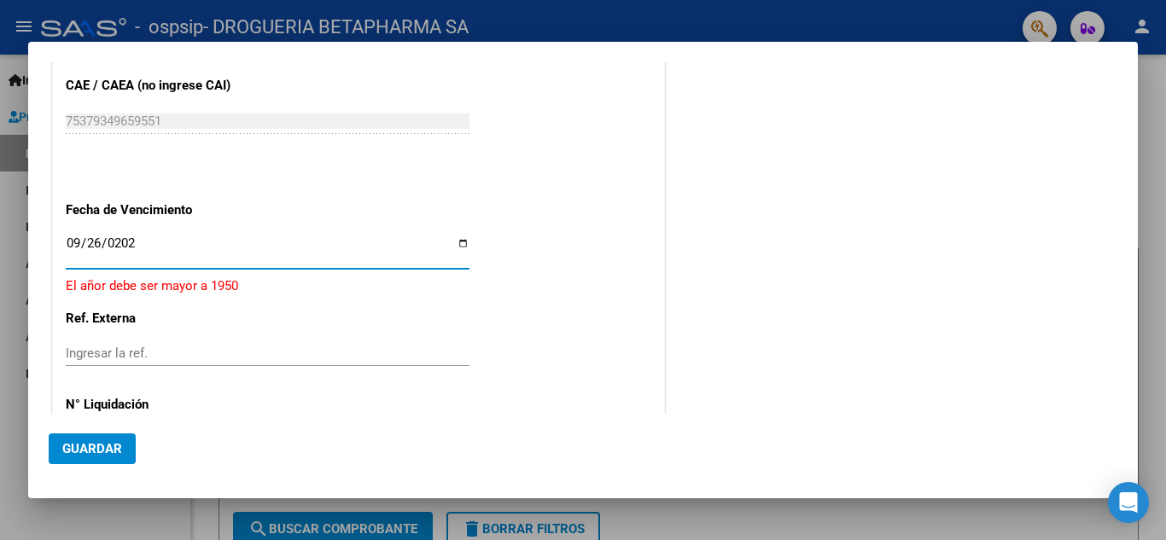
type input "[DATE]"
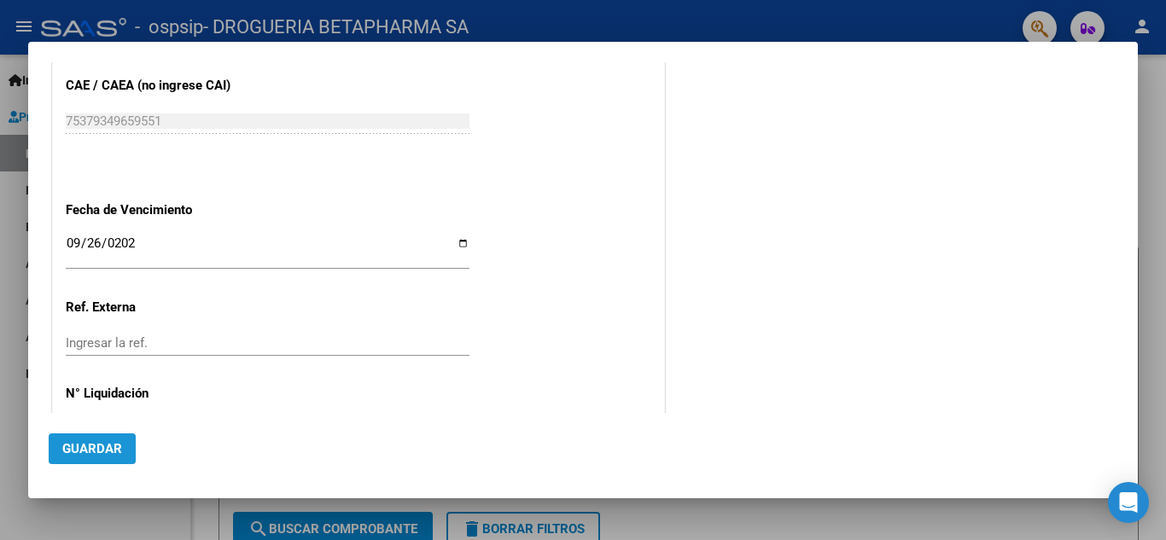
click at [101, 449] on span "Guardar" at bounding box center [92, 448] width 60 height 15
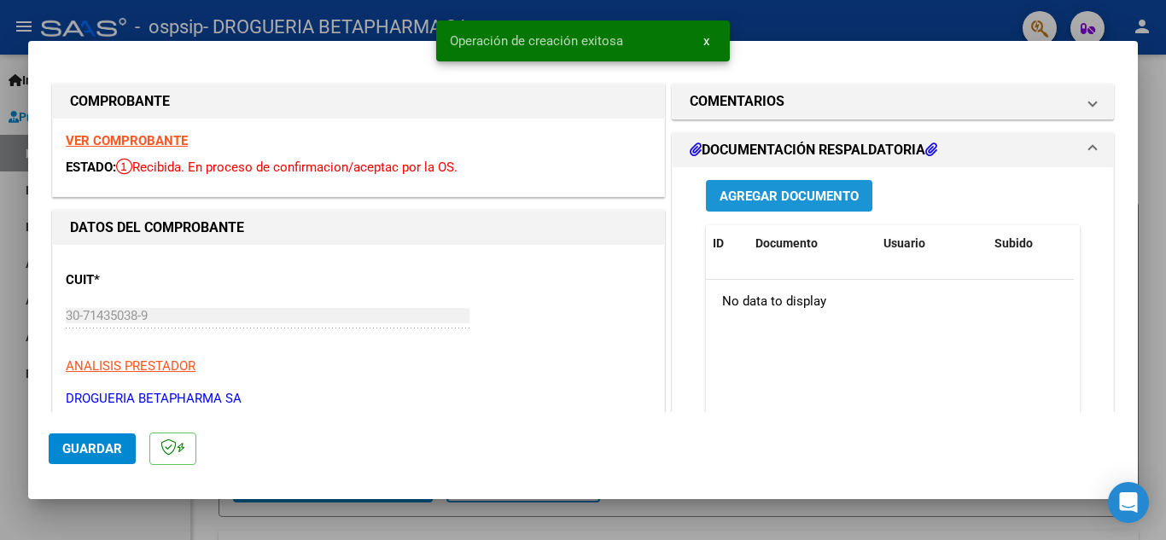
click at [795, 196] on span "Agregar Documento" at bounding box center [788, 196] width 139 height 15
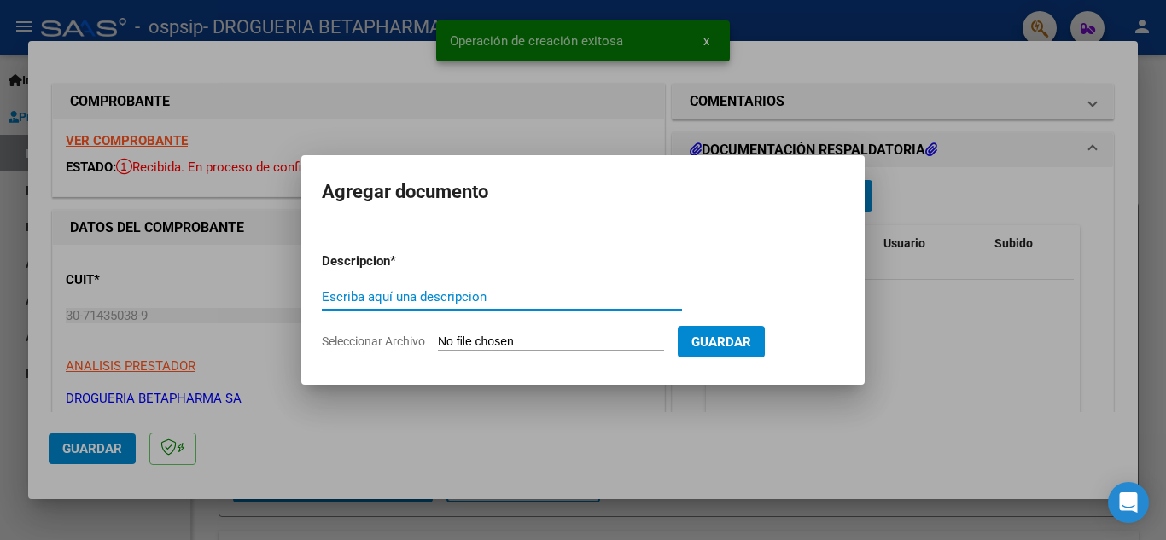
click at [526, 298] on input "Escriba aquí una descripcion" at bounding box center [502, 296] width 360 height 15
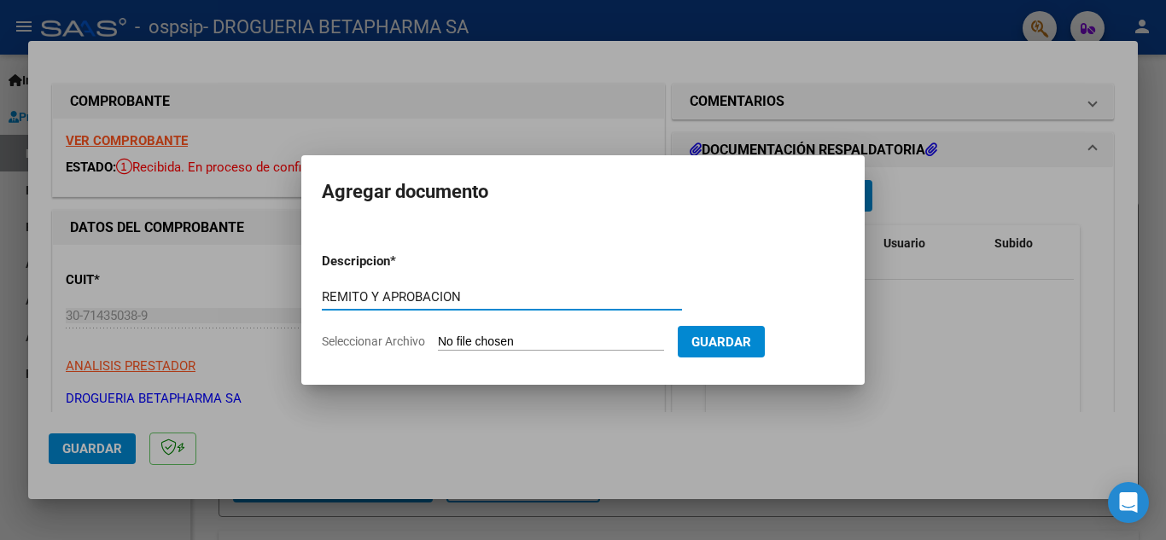
type input "REMITO Y APROBACION"
click at [529, 344] on input "Seleccionar Archivo" at bounding box center [551, 343] width 226 height 16
type input "C:\fakepath\rto fc 28732 seg.pdf"
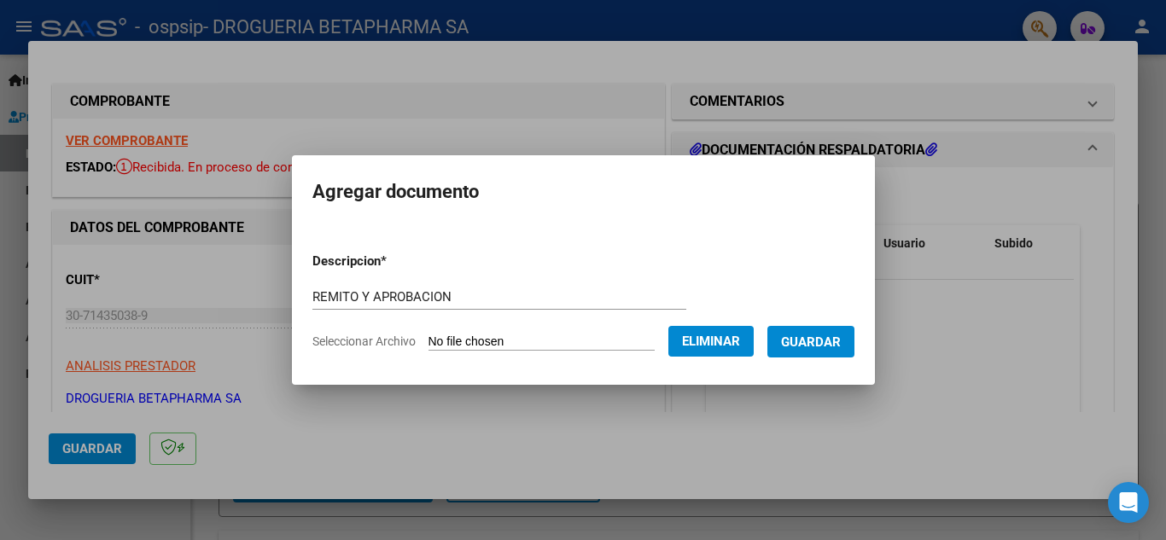
click at [827, 346] on span "Guardar" at bounding box center [811, 342] width 60 height 15
